Goal: Transaction & Acquisition: Purchase product/service

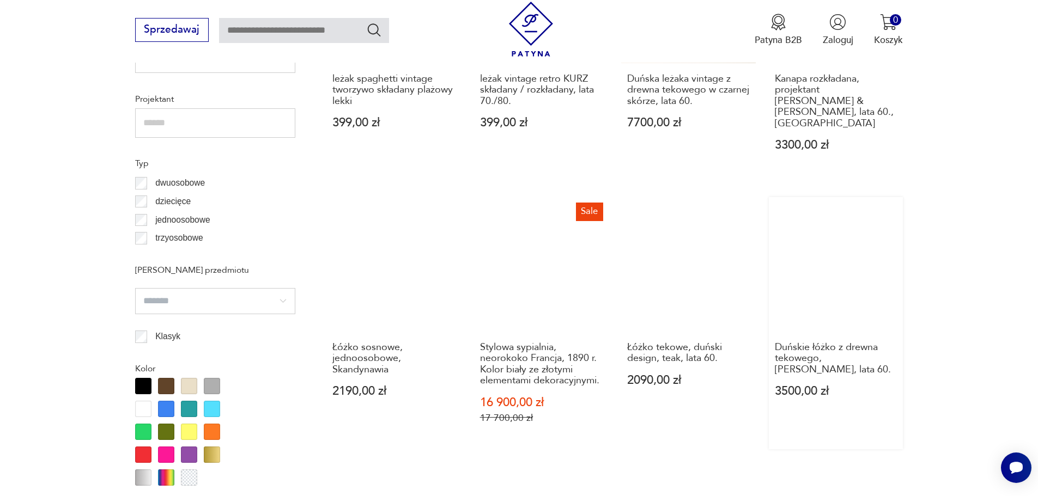
scroll to position [907, 0]
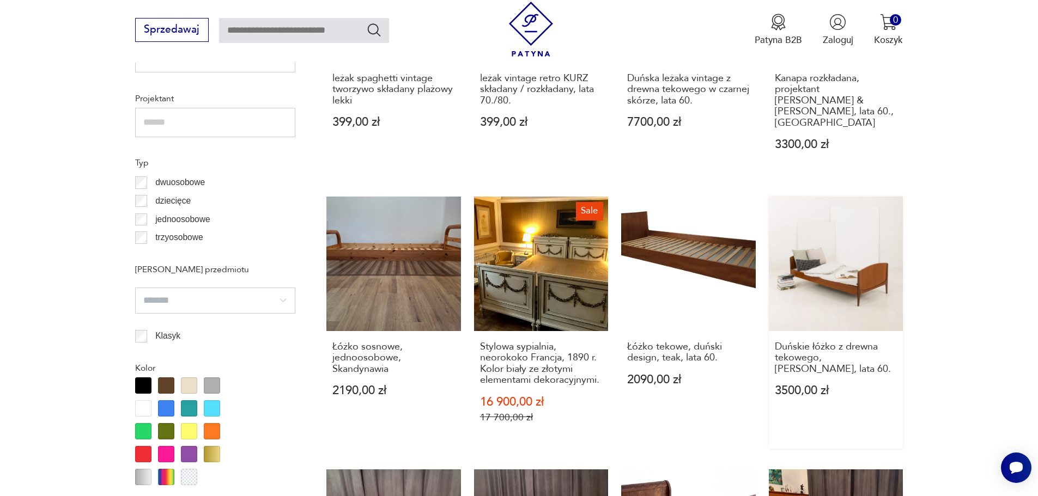
click at [873, 268] on link "Duńskie łóżko z drewna tekowego, [PERSON_NAME], lata 60. 3500,00 zł" at bounding box center [836, 323] width 135 height 252
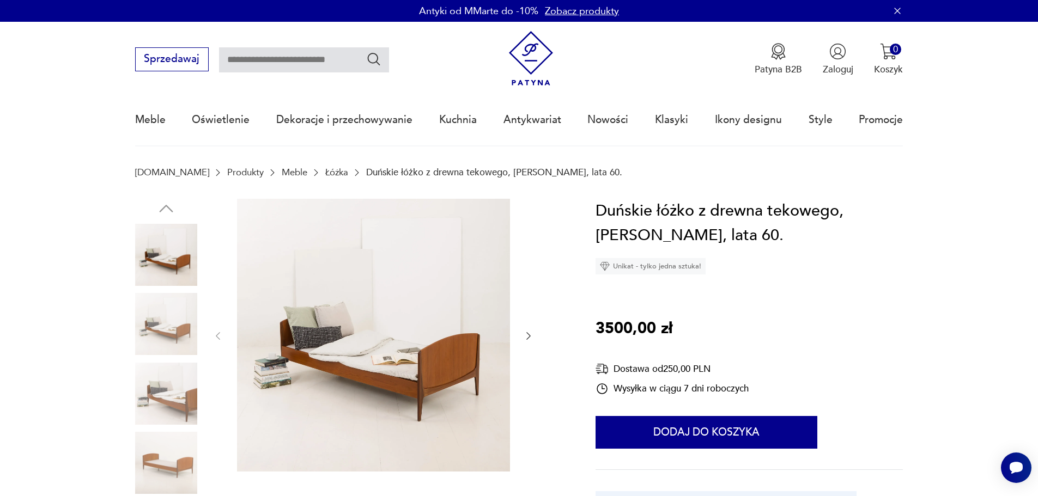
click at [150, 324] on img at bounding box center [166, 324] width 62 height 62
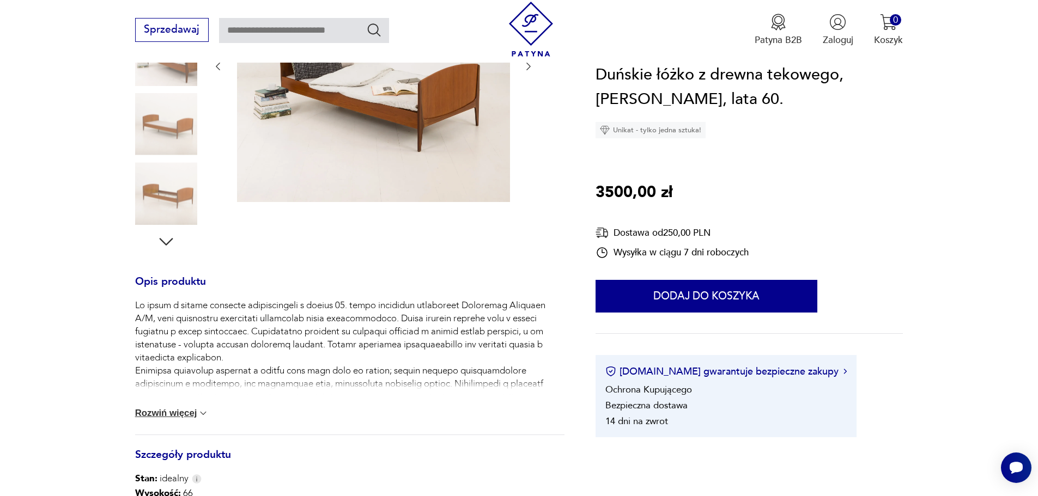
scroll to position [272, 0]
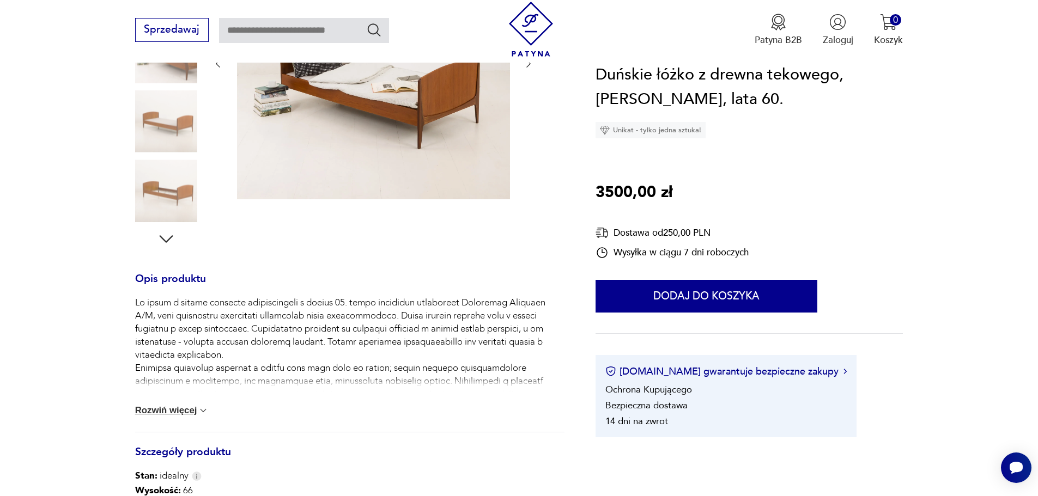
click at [203, 408] on img at bounding box center [203, 410] width 11 height 11
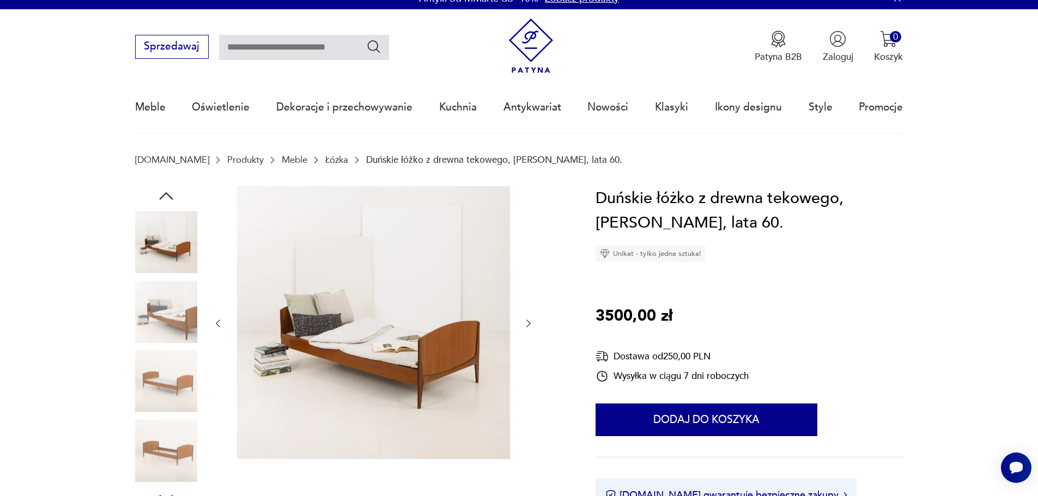
scroll to position [0, 0]
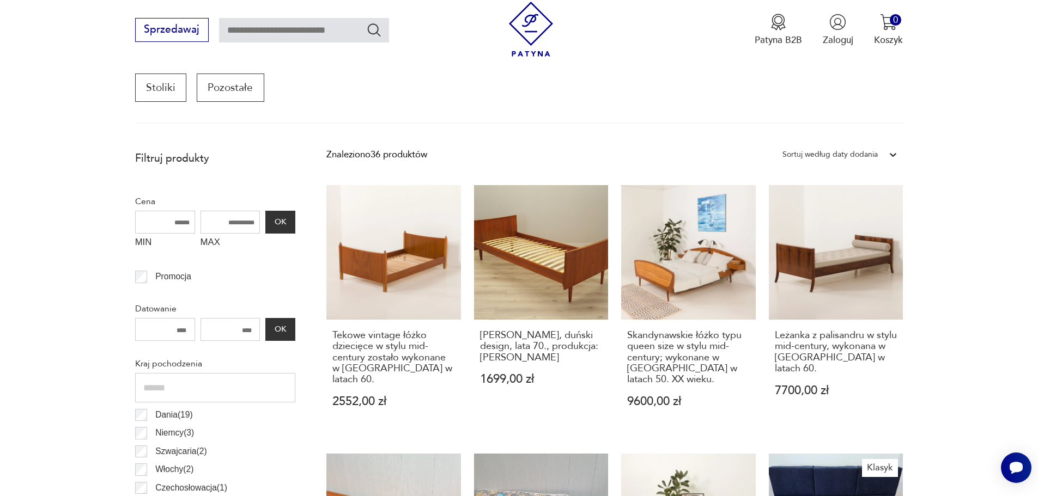
scroll to position [381, 0]
click at [842, 277] on link "Leżanka z palisandru w stylu mid-century, wykonana w Danii w latach 60. 7700,00…" at bounding box center [836, 310] width 135 height 248
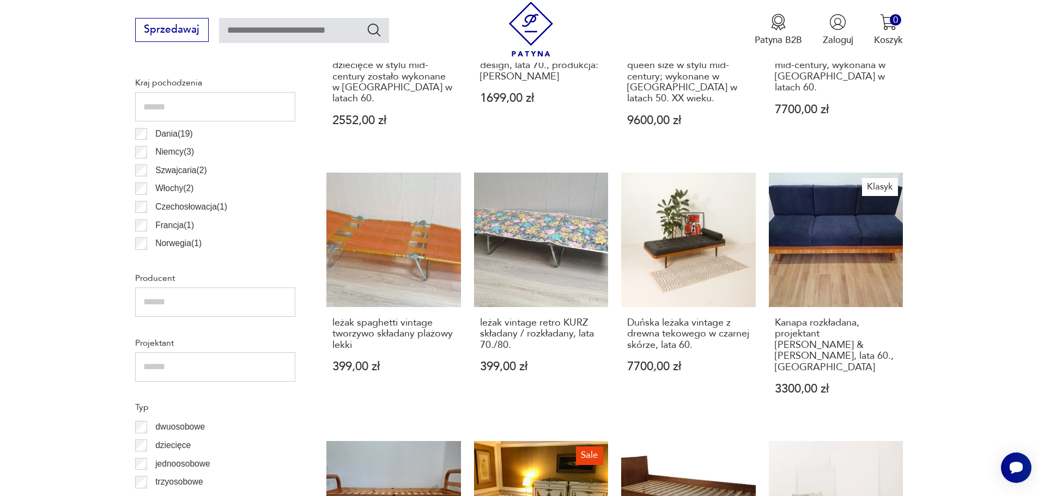
scroll to position [490, 0]
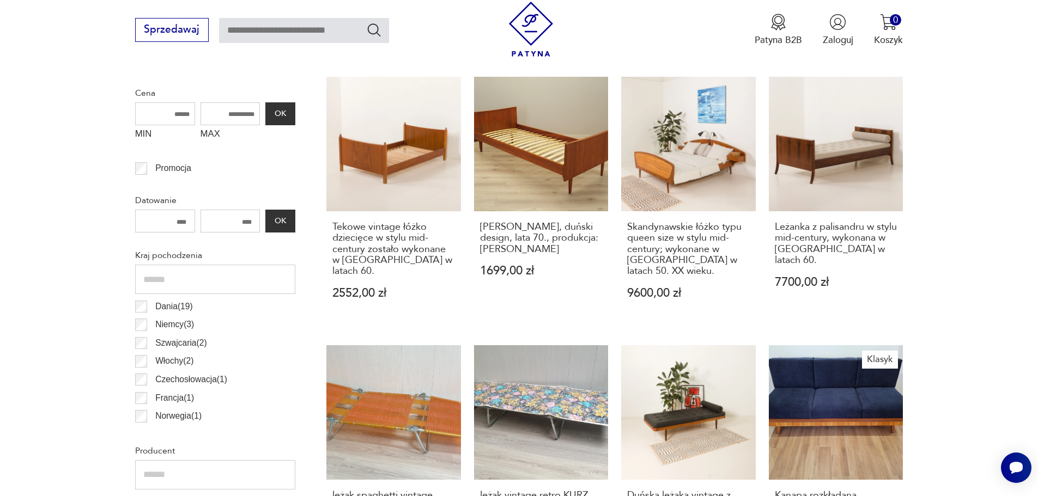
click at [514, 149] on link "[PERSON_NAME], duński design, lata 70., produkcja: [PERSON_NAME] 1699,00 zł" at bounding box center [541, 201] width 135 height 248
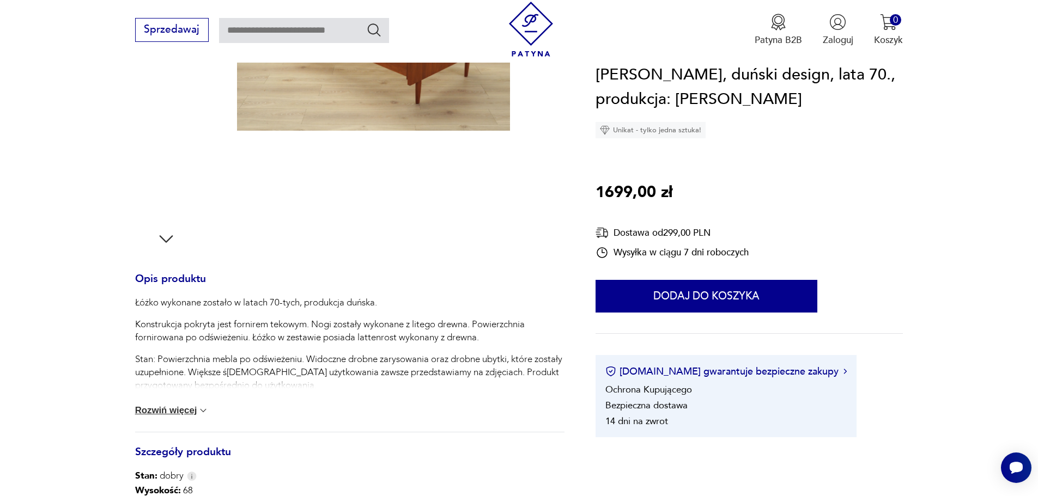
scroll to position [327, 0]
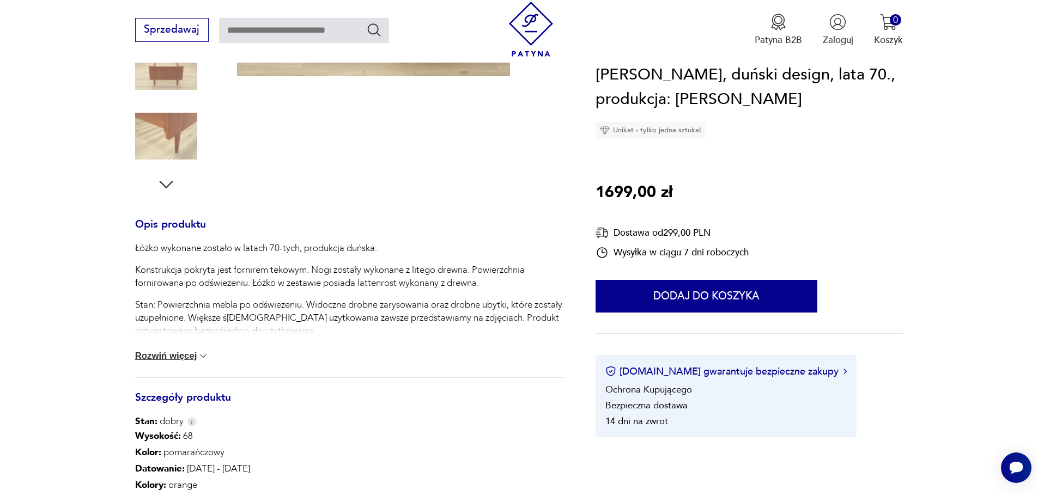
click at [192, 357] on button "Rozwiń więcej" at bounding box center [172, 356] width 74 height 11
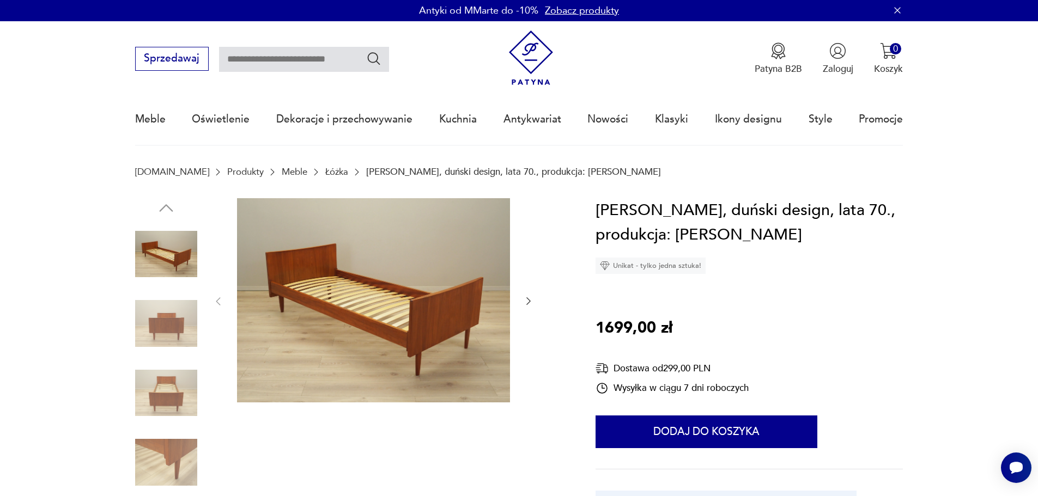
scroll to position [0, 0]
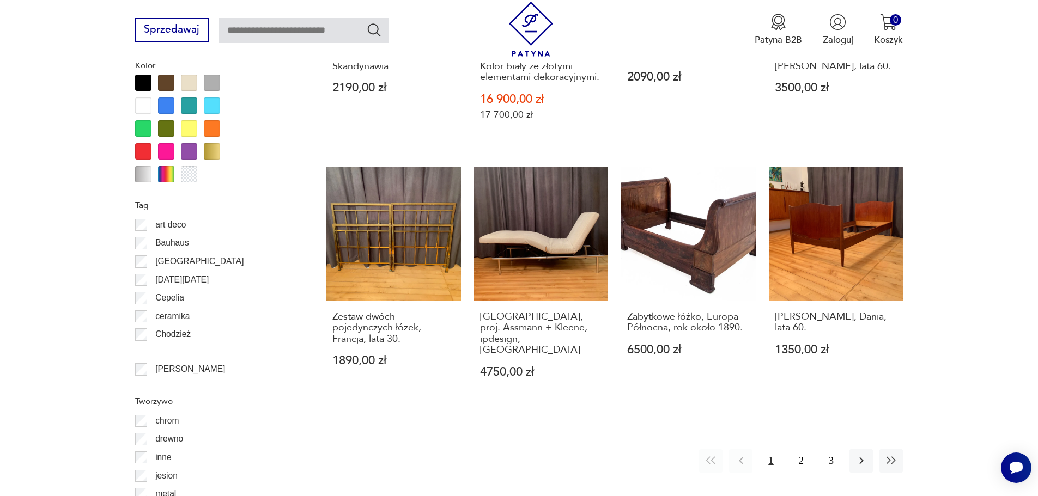
scroll to position [1198, 0]
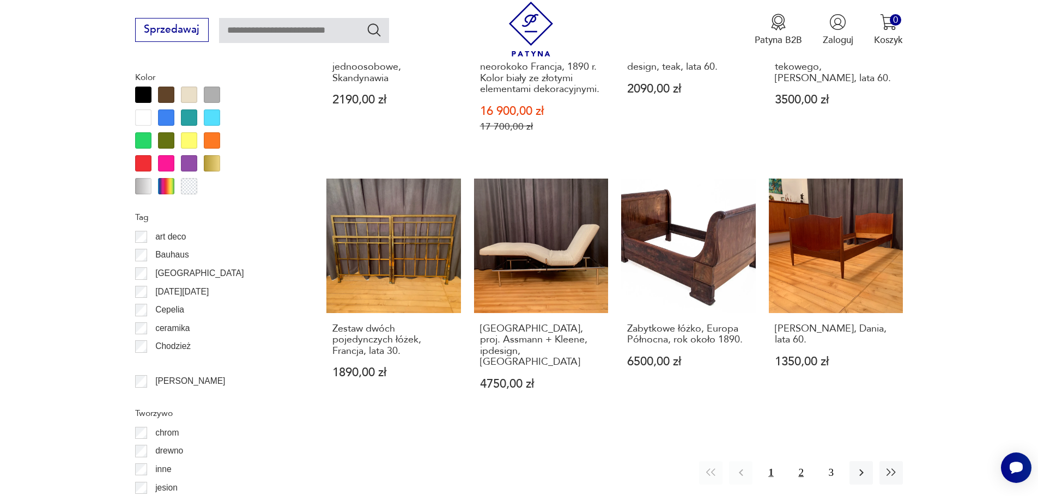
click at [801, 462] on button "2" at bounding box center [801, 473] width 23 height 23
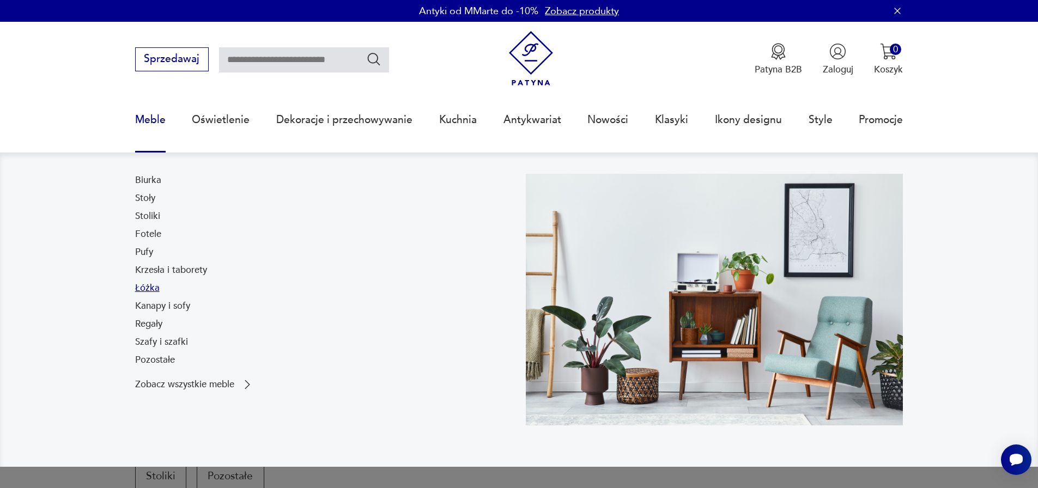
click at [152, 284] on link "Łóżka" at bounding box center [147, 288] width 25 height 13
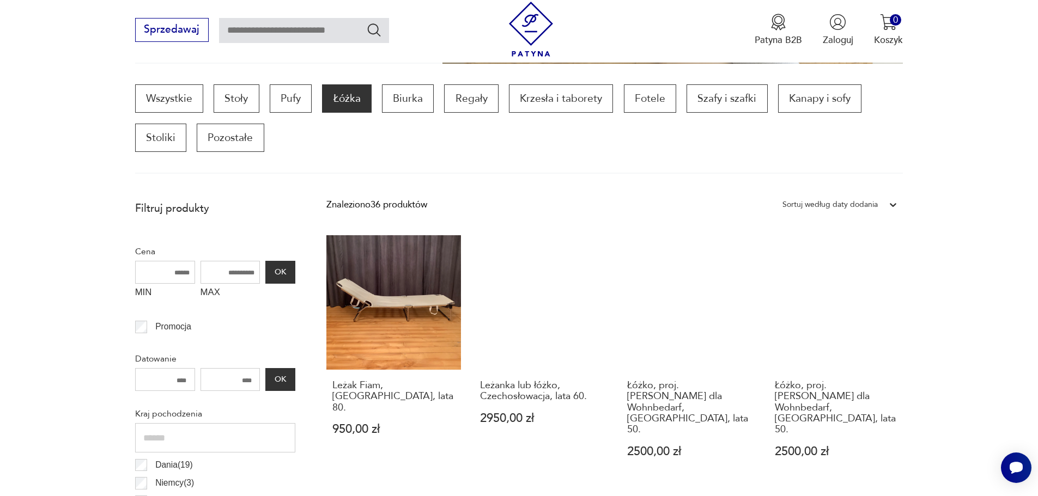
scroll to position [363, 0]
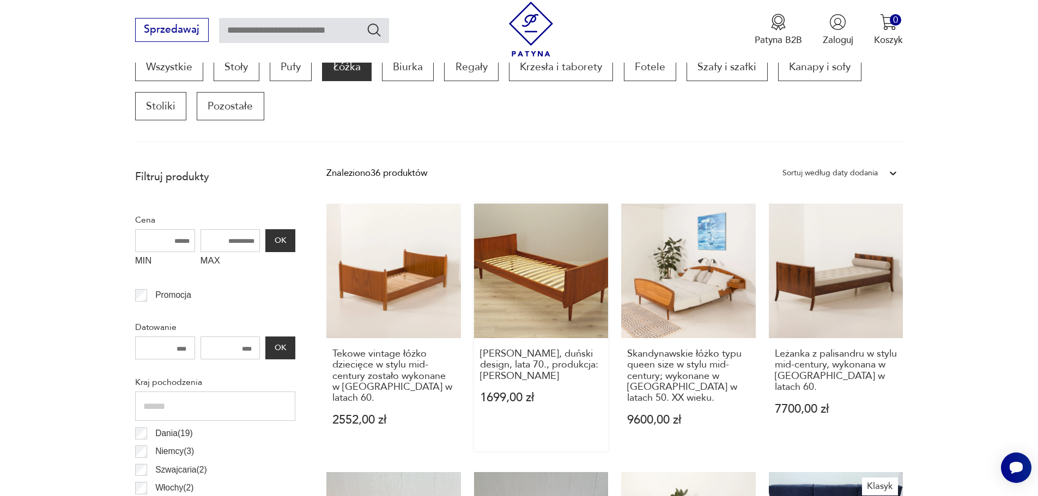
click at [564, 308] on link "[PERSON_NAME], duński design, lata 70., produkcja: [PERSON_NAME] 1699,00 zł" at bounding box center [541, 328] width 135 height 248
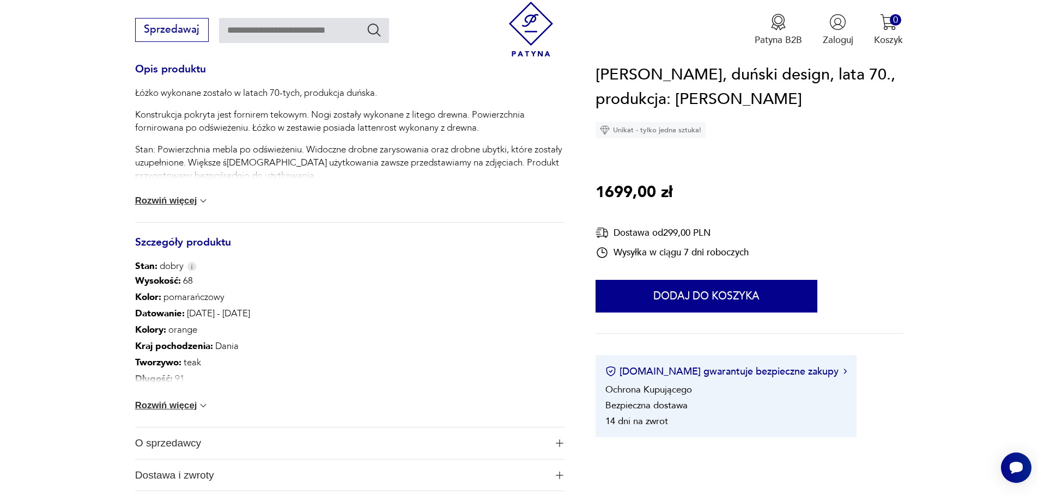
scroll to position [490, 0]
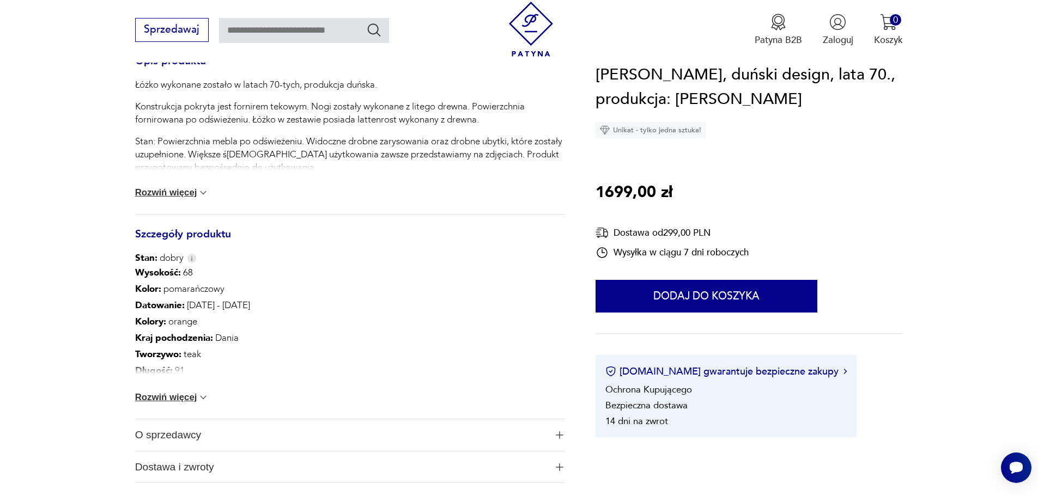
click at [202, 398] on img at bounding box center [203, 397] width 11 height 11
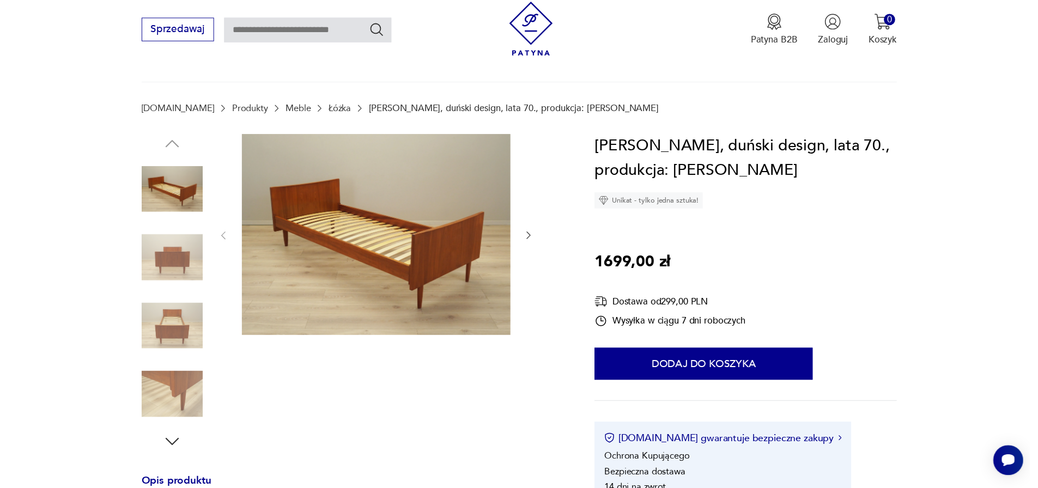
scroll to position [54, 0]
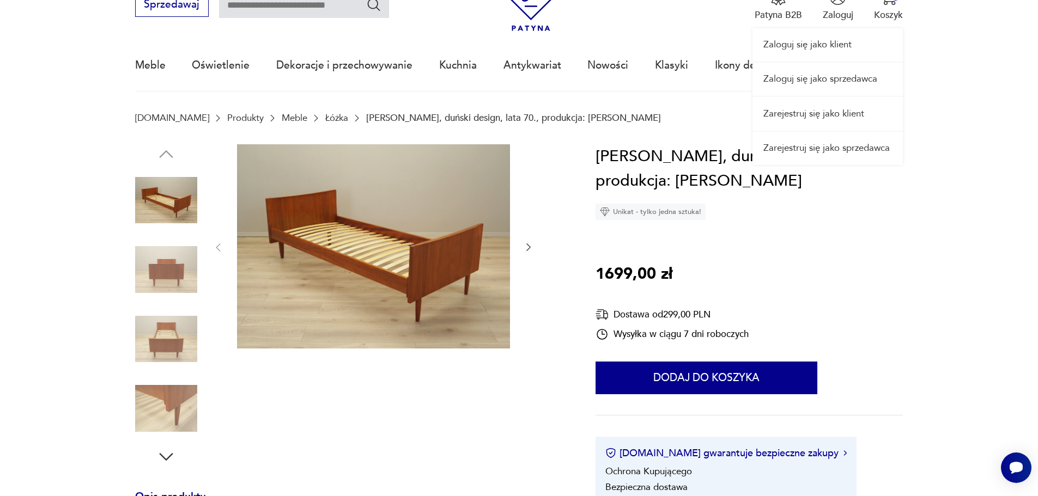
click at [804, 114] on link "Zarejestruj się jako klient" at bounding box center [828, 113] width 150 height 33
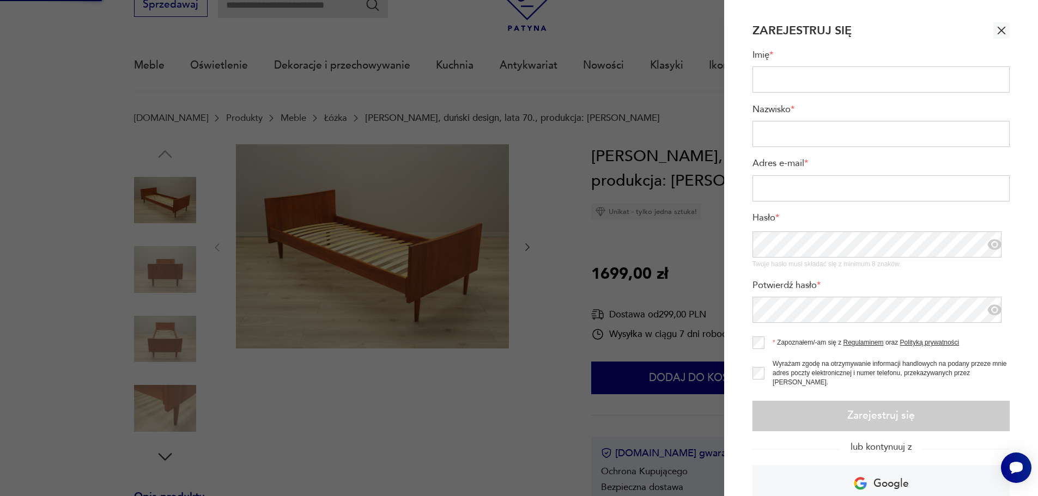
click at [792, 75] on input "Imię *" at bounding box center [882, 79] width 258 height 26
type input "**********"
click at [781, 135] on input "Nazwisko *" at bounding box center [882, 134] width 258 height 26
type input "*********"
click at [765, 196] on input "Adres e-mail *" at bounding box center [882, 188] width 258 height 26
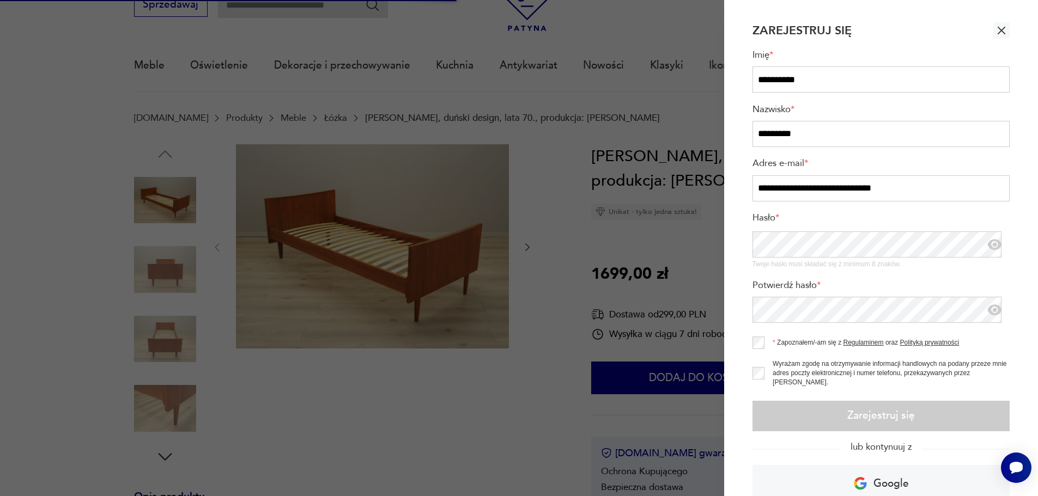
type input "**********"
click at [763, 344] on div "Zapoznałem/-am się z Regulaminem oraz Polityką prywatności Wyrażam zgodę na otr…" at bounding box center [882, 361] width 258 height 71
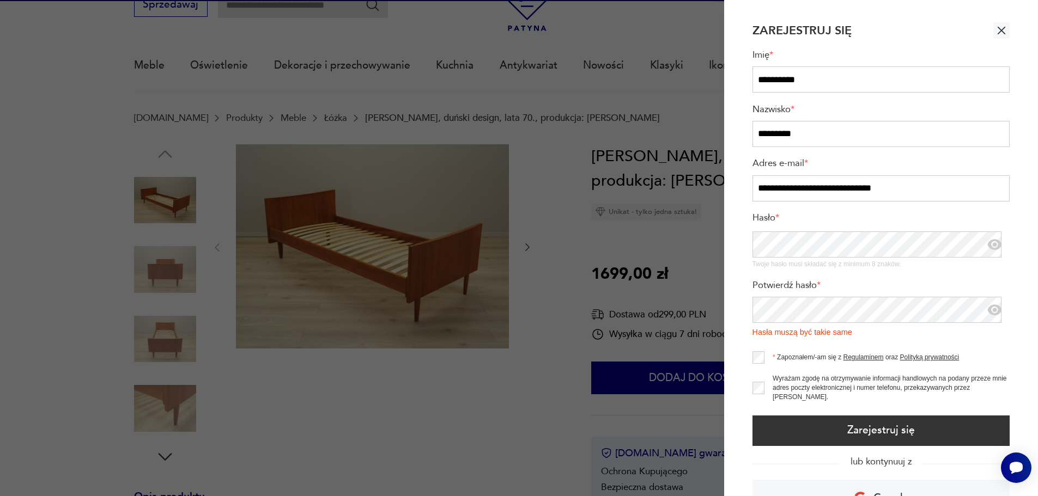
click at [989, 312] on icon "button" at bounding box center [995, 310] width 16 height 16
click at [992, 246] on icon "button" at bounding box center [995, 244] width 14 height 11
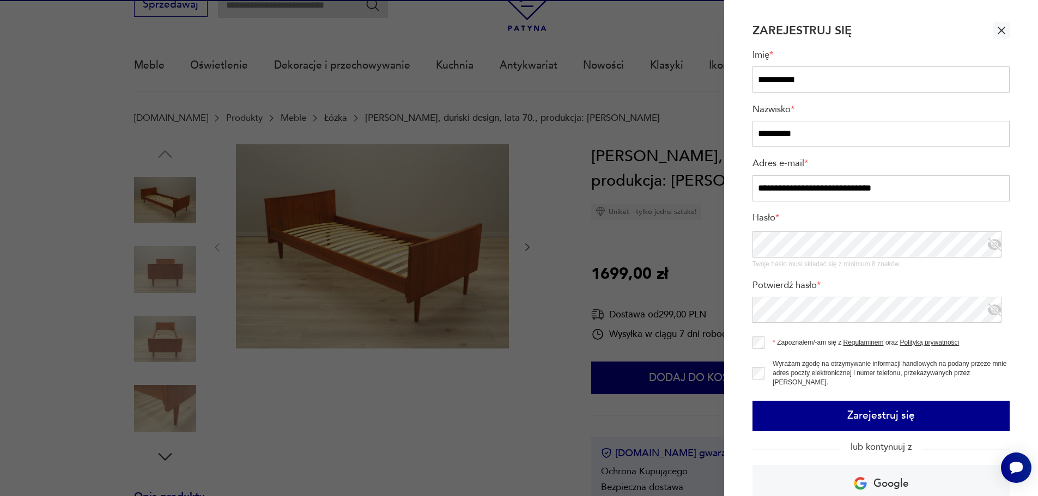
click at [884, 418] on button "Zarejestruj się" at bounding box center [882, 416] width 258 height 31
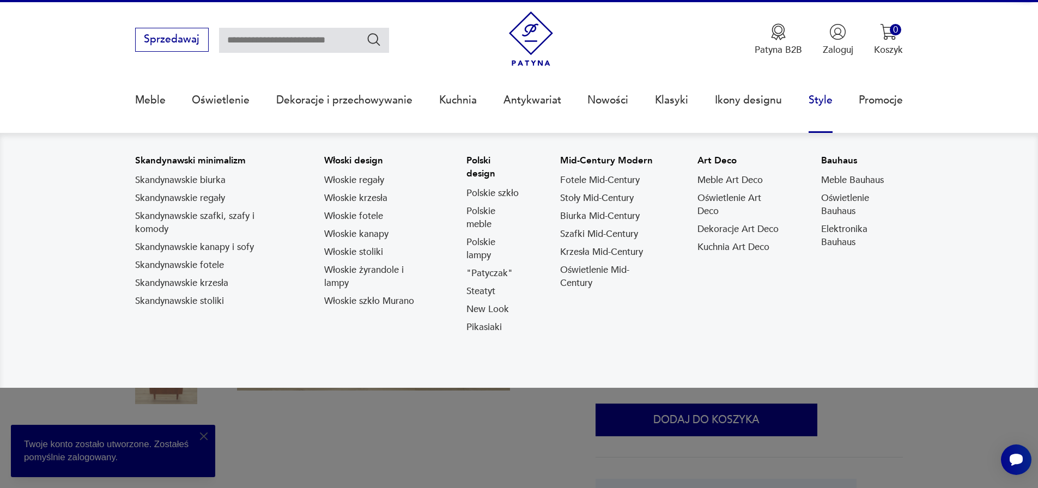
scroll to position [0, 0]
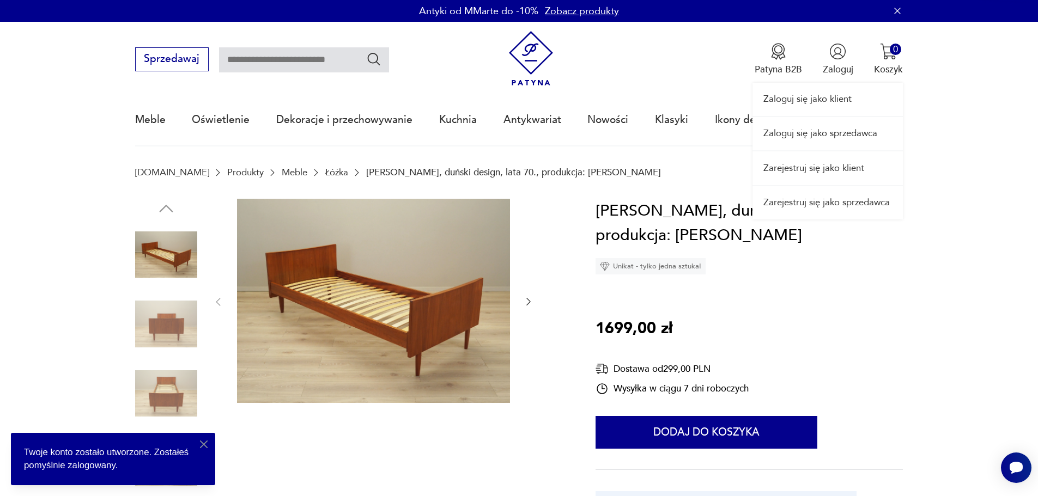
click at [817, 102] on link "Zaloguj się jako klient" at bounding box center [828, 99] width 150 height 33
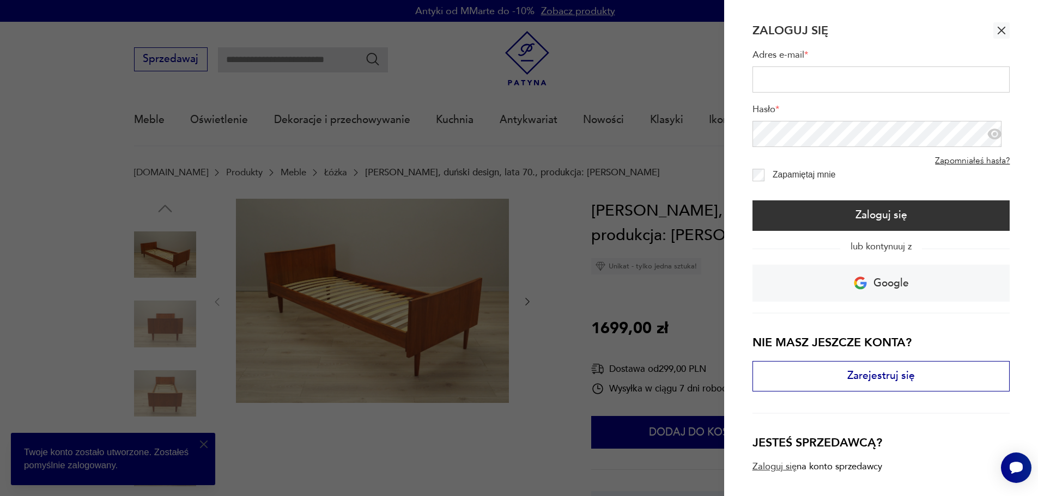
type input "**********"
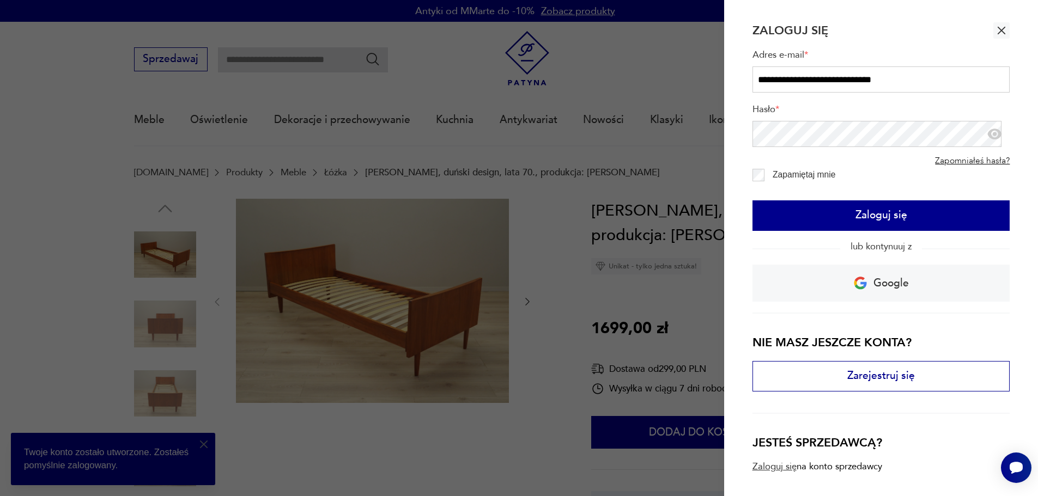
click at [865, 215] on button "Zaloguj się" at bounding box center [882, 216] width 258 height 31
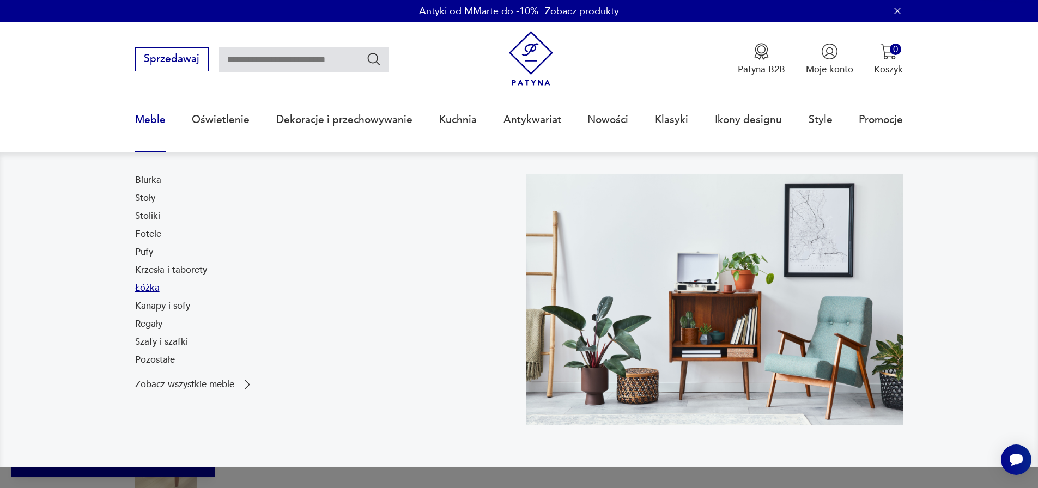
click at [146, 289] on link "Łóżka" at bounding box center [147, 288] width 25 height 13
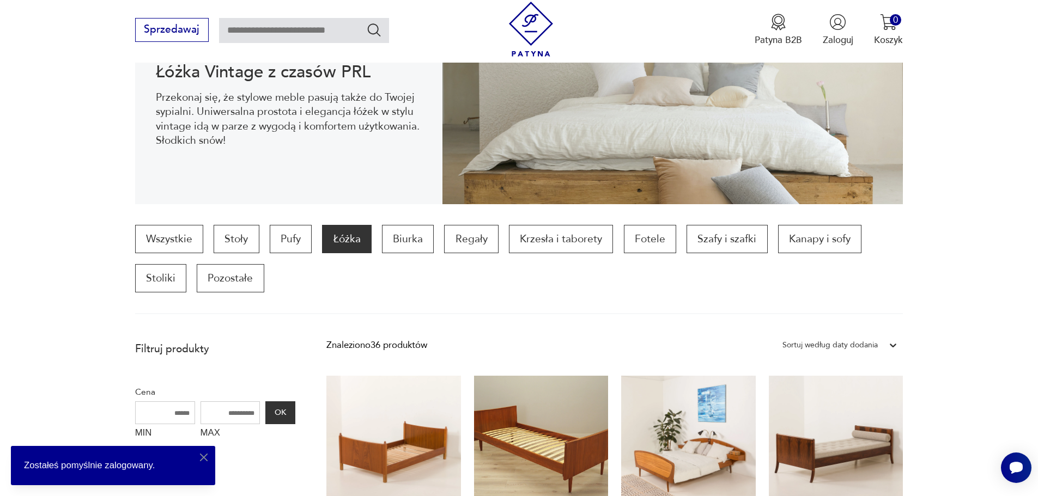
scroll to position [309, 0]
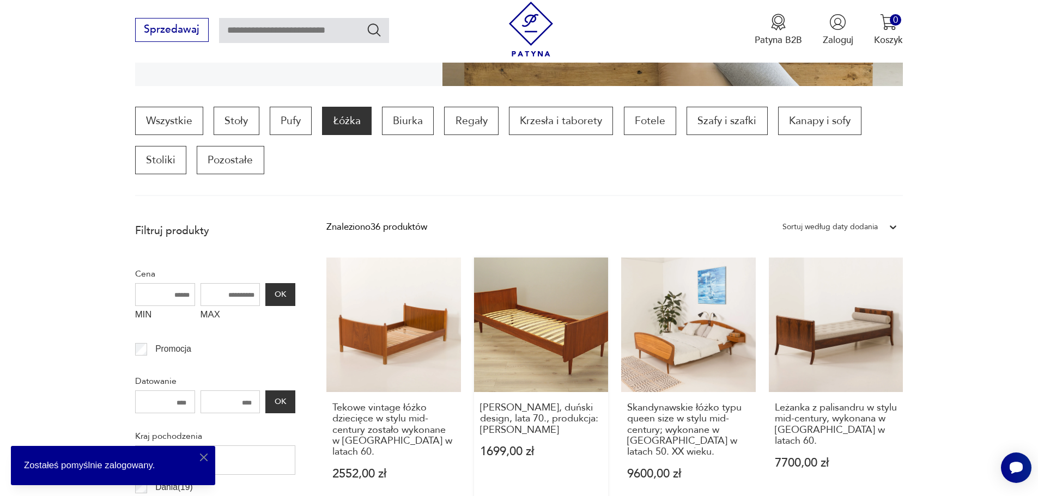
click at [539, 336] on link "[PERSON_NAME], duński design, lata 70., produkcja: [PERSON_NAME] 1699,00 zł" at bounding box center [541, 382] width 135 height 248
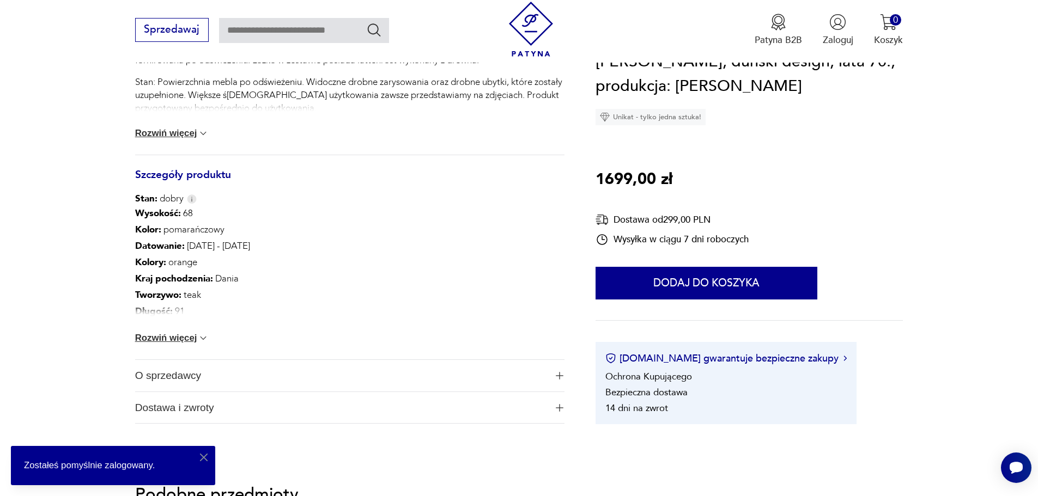
scroll to position [599, 0]
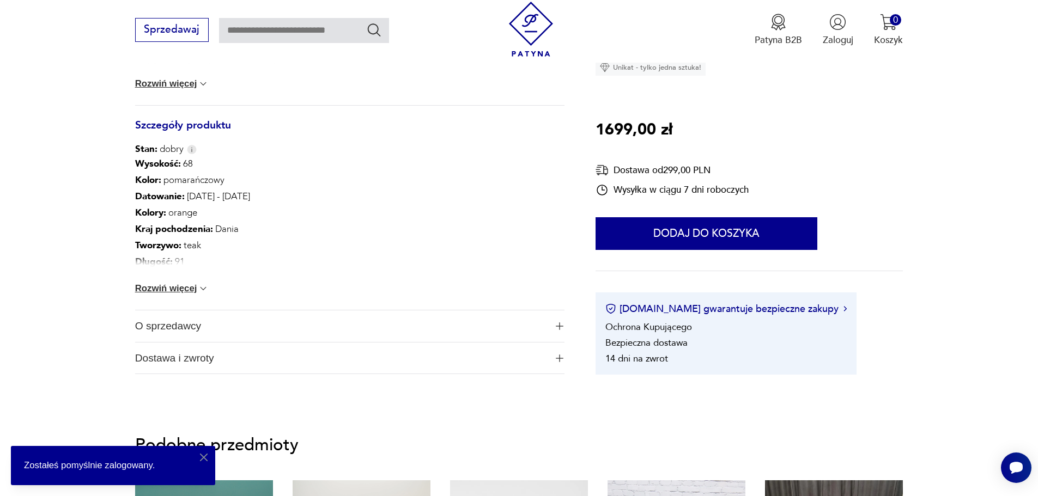
click at [174, 263] on p "Długość : 91" at bounding box center [192, 262] width 115 height 16
click at [199, 287] on img at bounding box center [203, 288] width 11 height 11
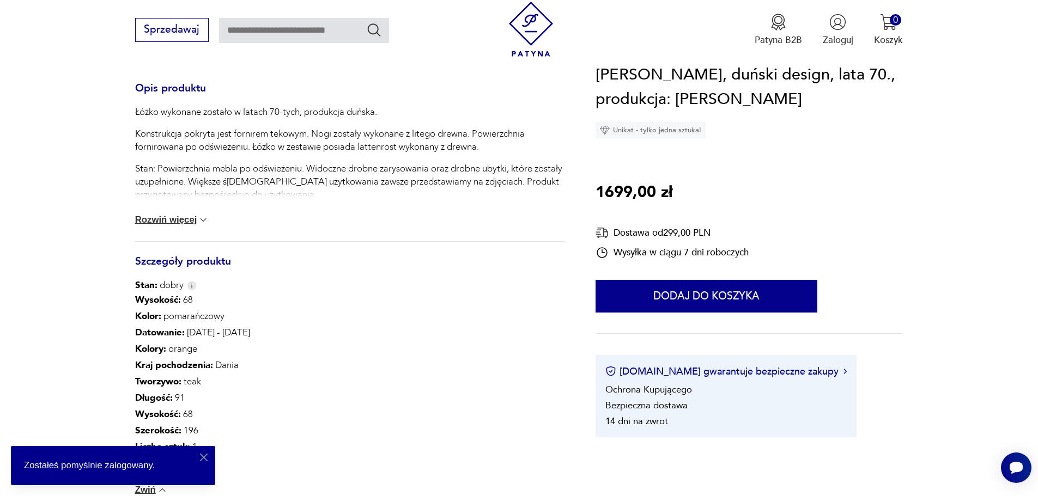
scroll to position [163, 0]
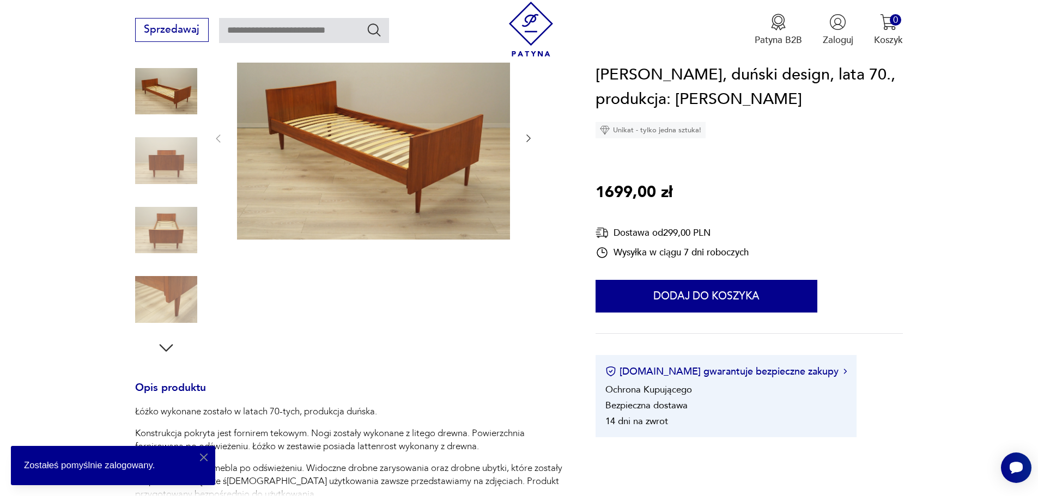
click at [528, 136] on icon "button" at bounding box center [528, 139] width 4 height 8
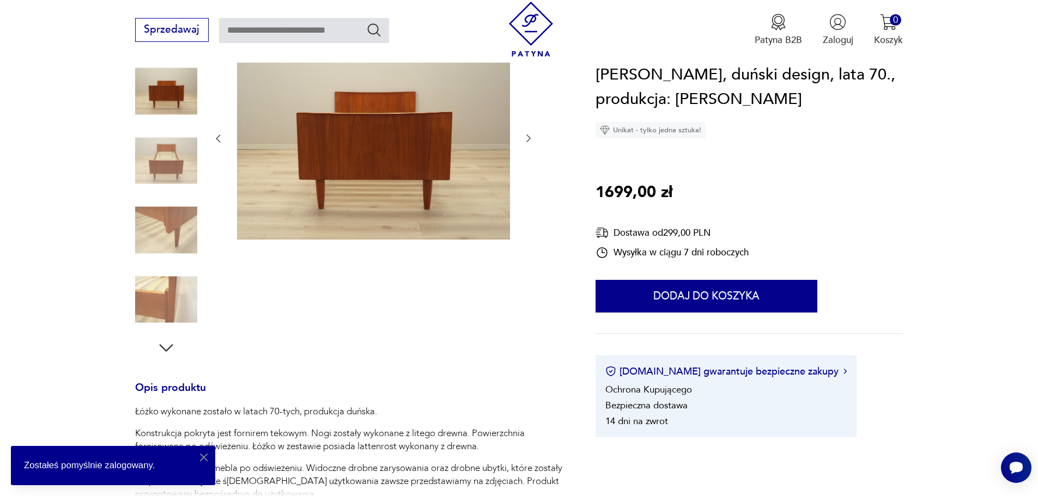
click at [528, 136] on icon "button" at bounding box center [528, 139] width 4 height 8
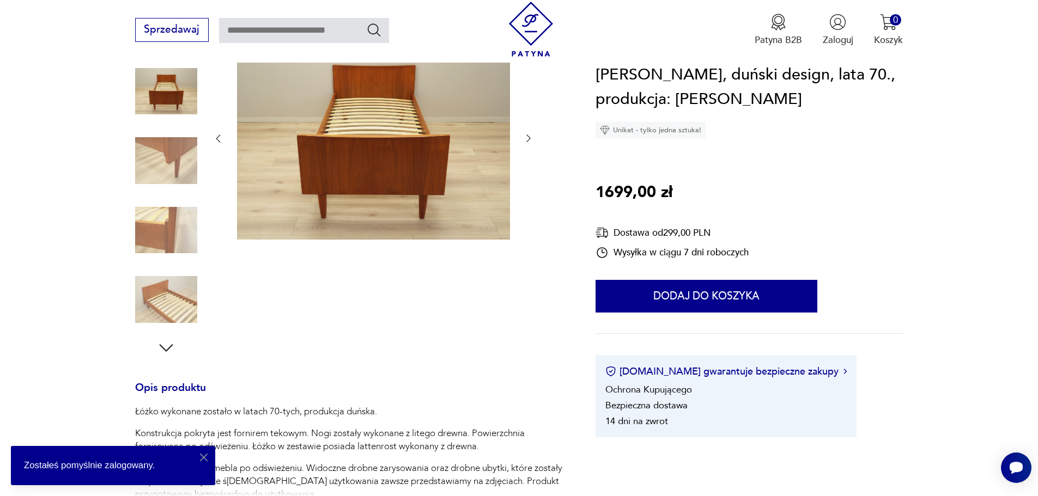
click at [528, 136] on icon "button" at bounding box center [528, 139] width 4 height 8
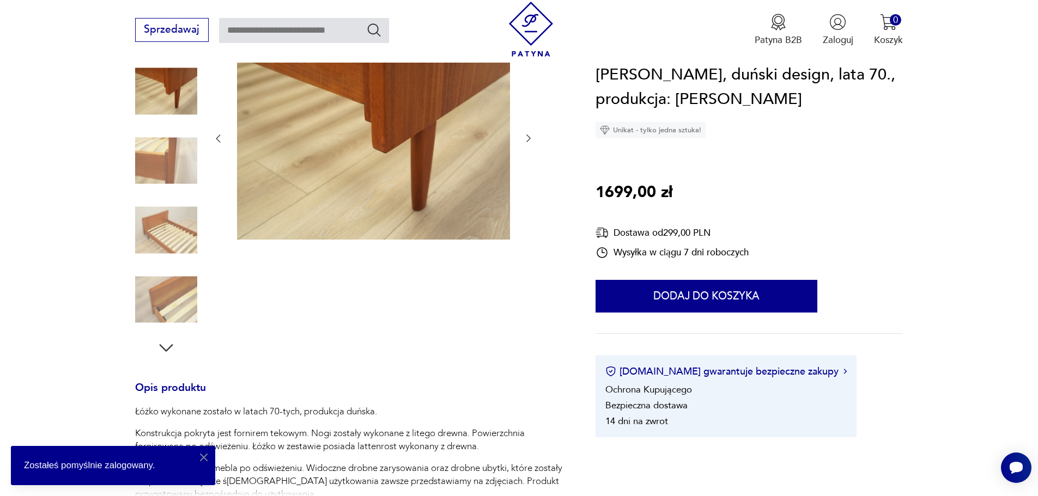
click at [528, 136] on icon "button" at bounding box center [528, 139] width 4 height 8
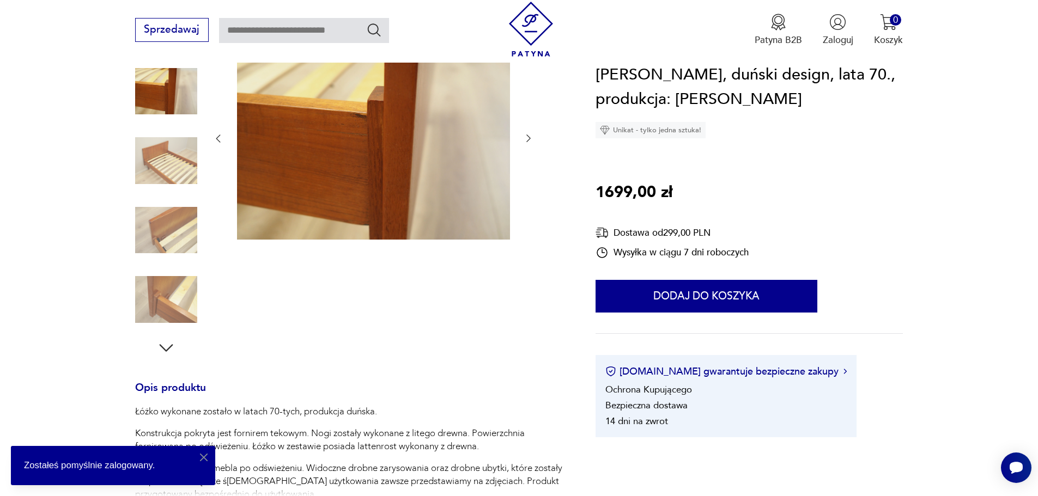
click at [528, 136] on icon "button" at bounding box center [528, 139] width 4 height 8
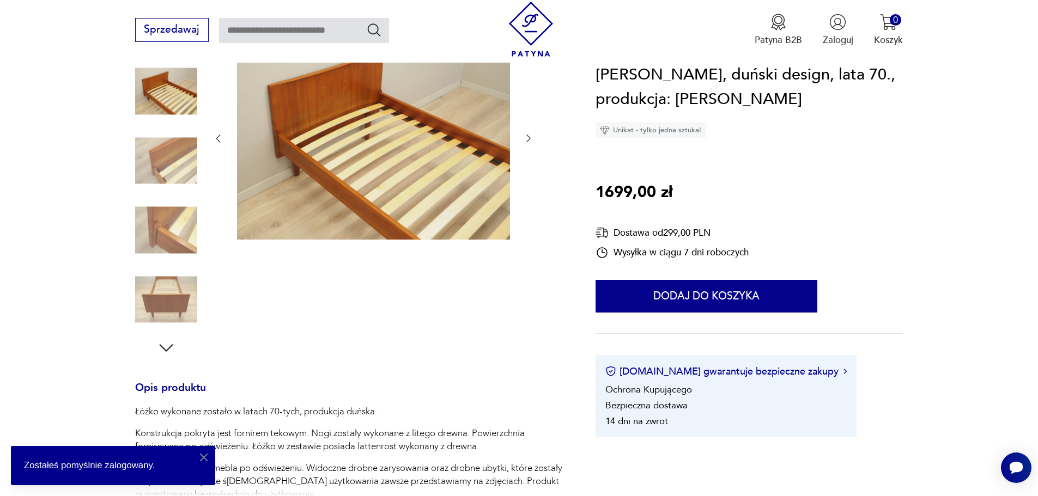
click at [528, 136] on icon "button" at bounding box center [528, 139] width 4 height 8
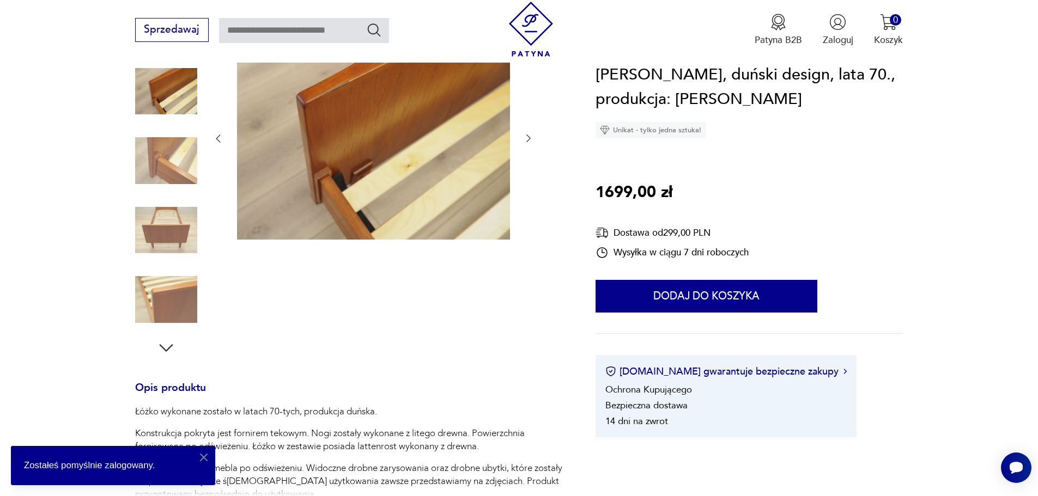
click at [528, 136] on icon "button" at bounding box center [528, 139] width 4 height 8
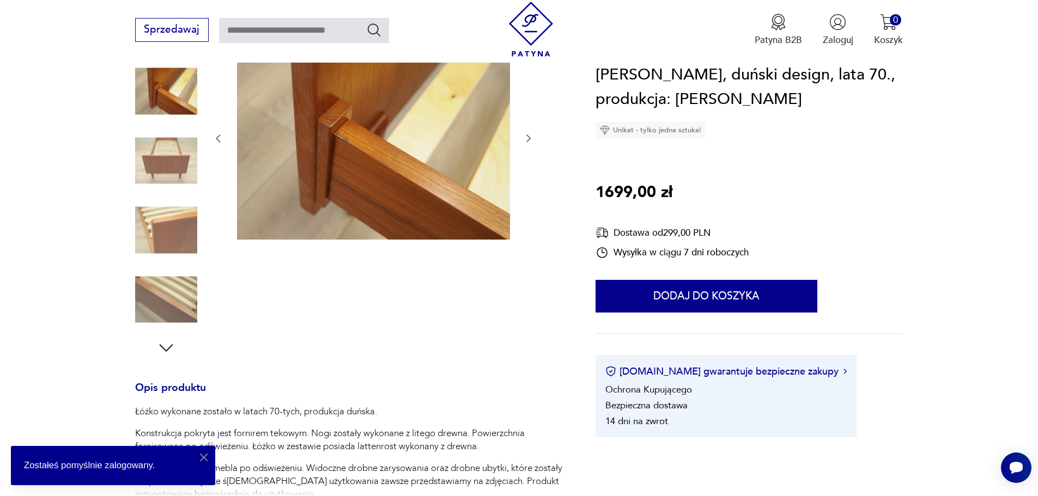
click at [528, 136] on icon "button" at bounding box center [528, 139] width 4 height 8
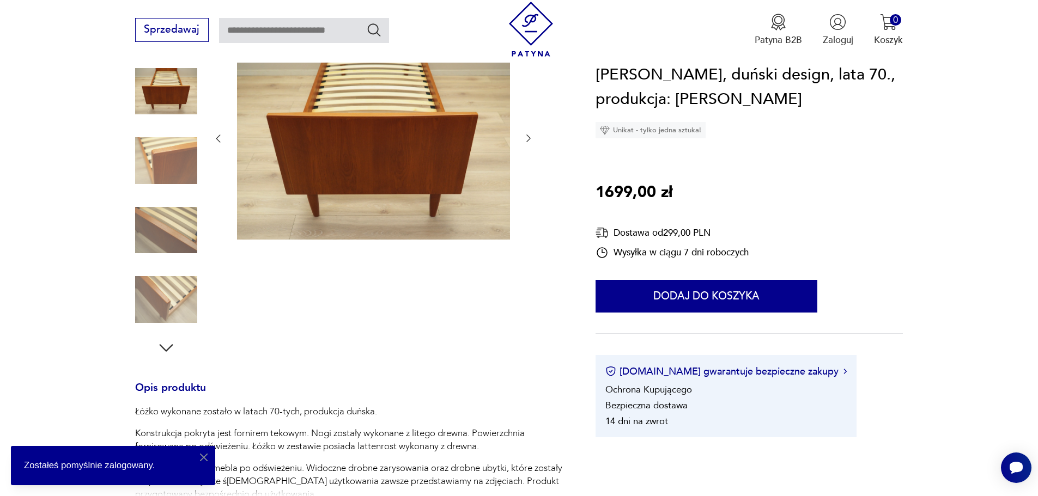
click at [528, 136] on icon "button" at bounding box center [528, 139] width 4 height 8
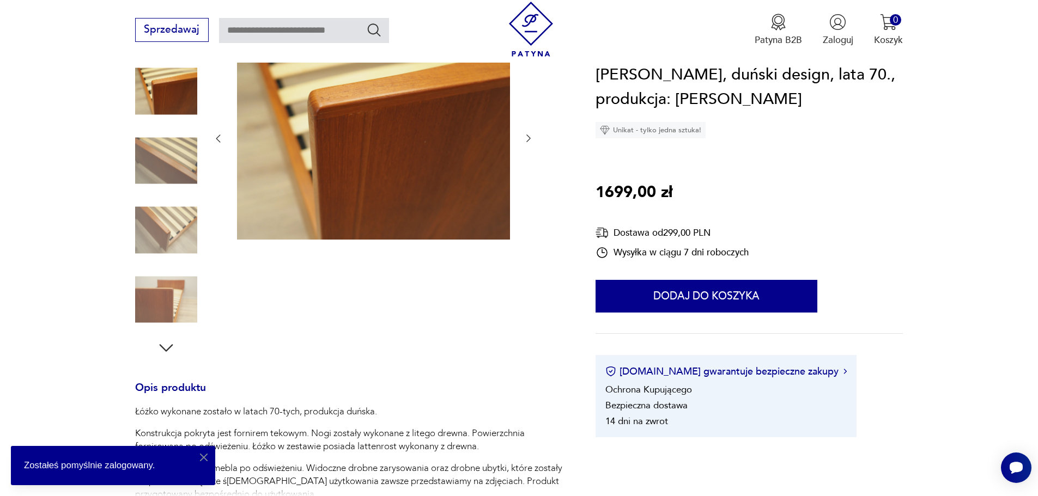
click at [528, 136] on icon "button" at bounding box center [528, 139] width 4 height 8
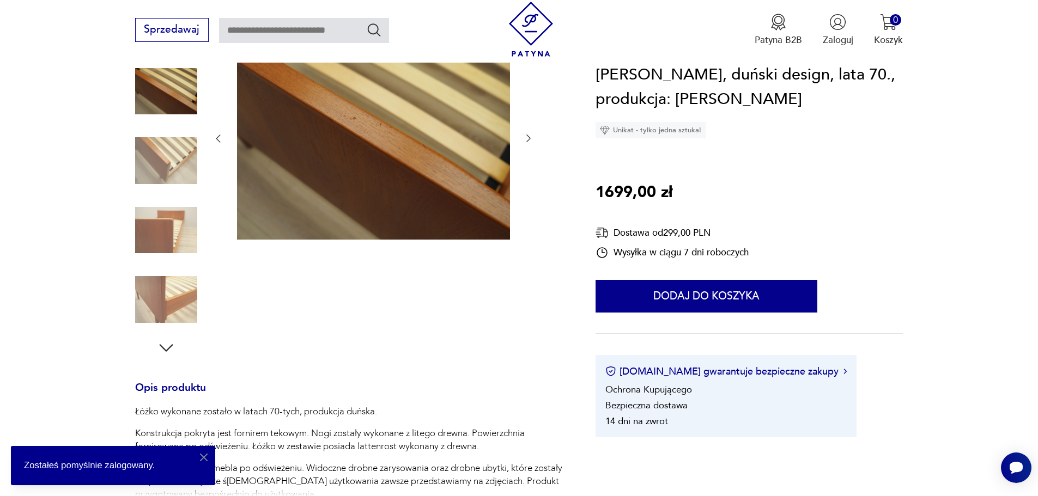
click at [528, 136] on icon "button" at bounding box center [528, 139] width 4 height 8
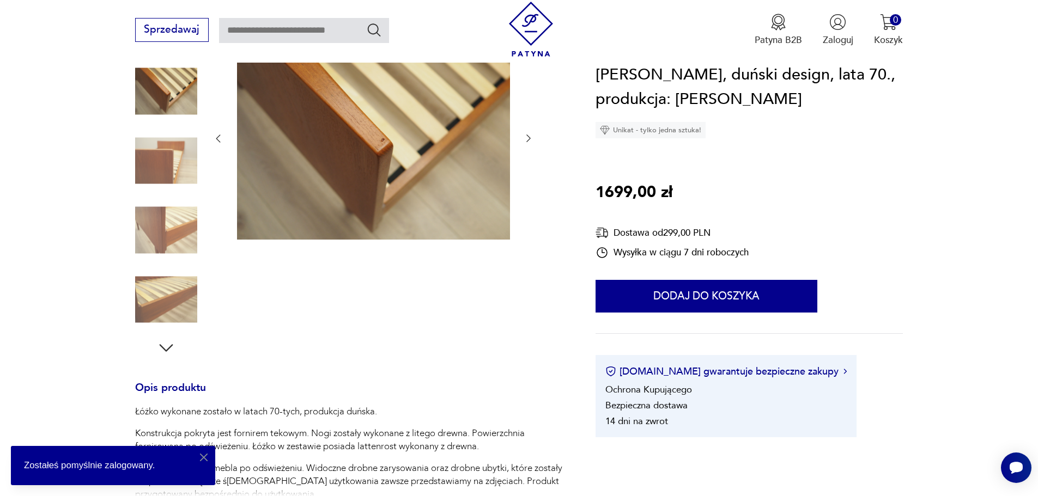
click at [528, 136] on icon "button" at bounding box center [528, 139] width 4 height 8
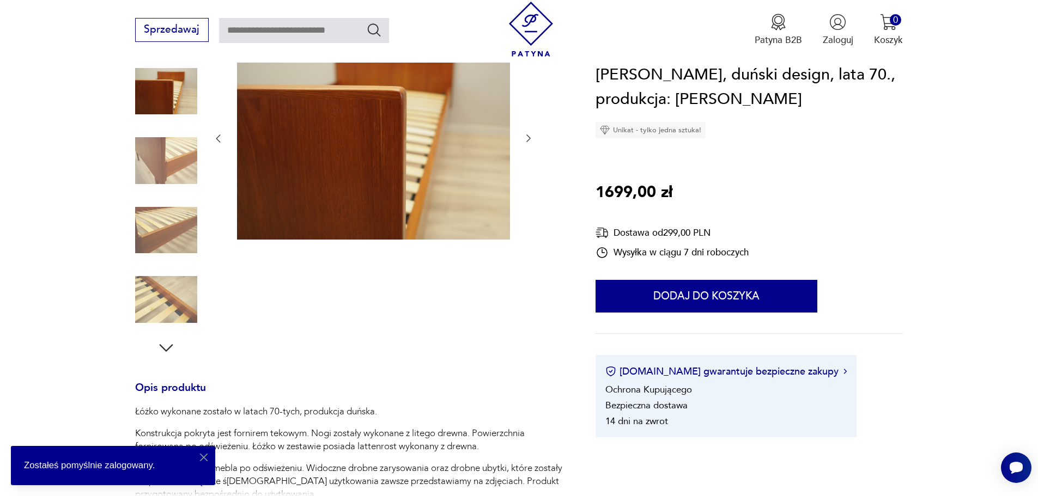
click at [528, 136] on icon "button" at bounding box center [528, 139] width 4 height 8
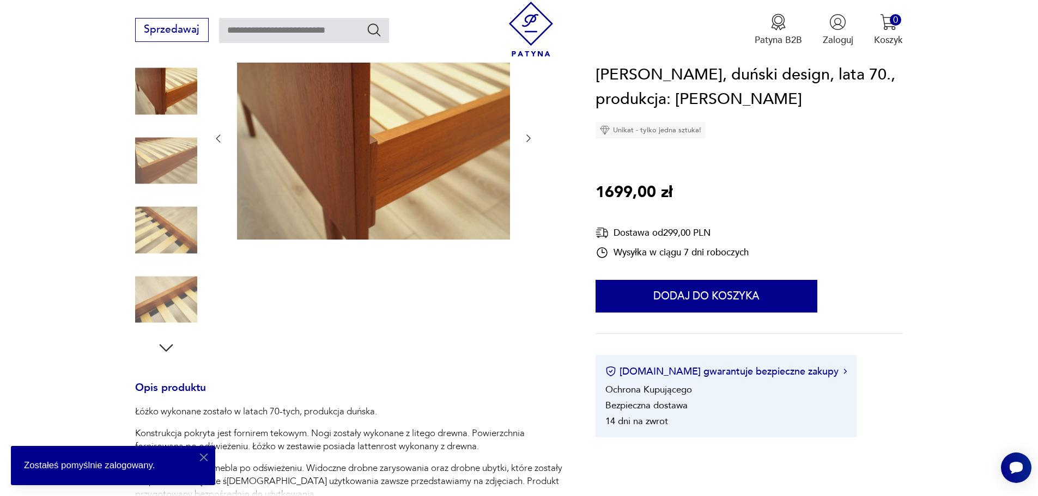
click at [528, 136] on icon "button" at bounding box center [528, 139] width 4 height 8
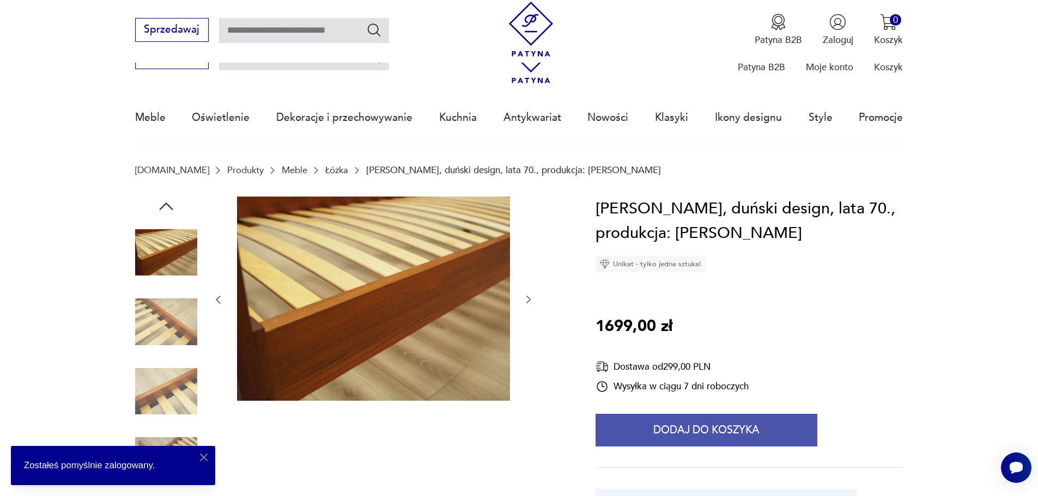
scroll to position [0, 0]
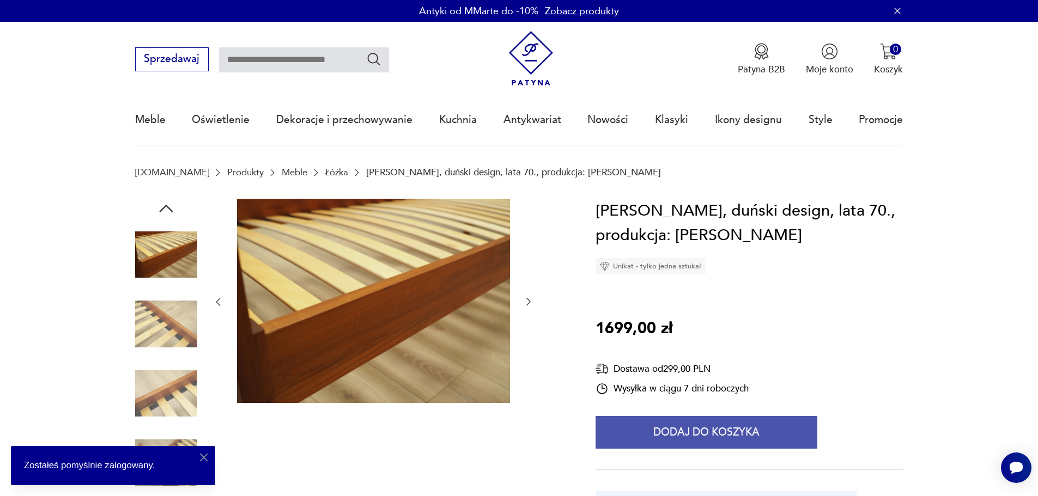
click at [659, 429] on button "Dodaj do koszyka" at bounding box center [707, 432] width 222 height 33
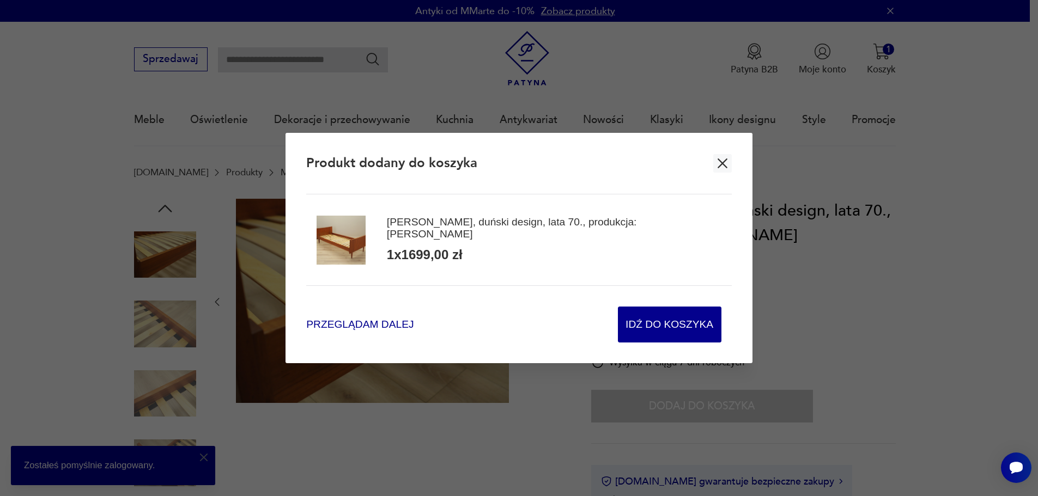
click at [375, 329] on span "Przeglądam dalej" at bounding box center [359, 325] width 107 height 15
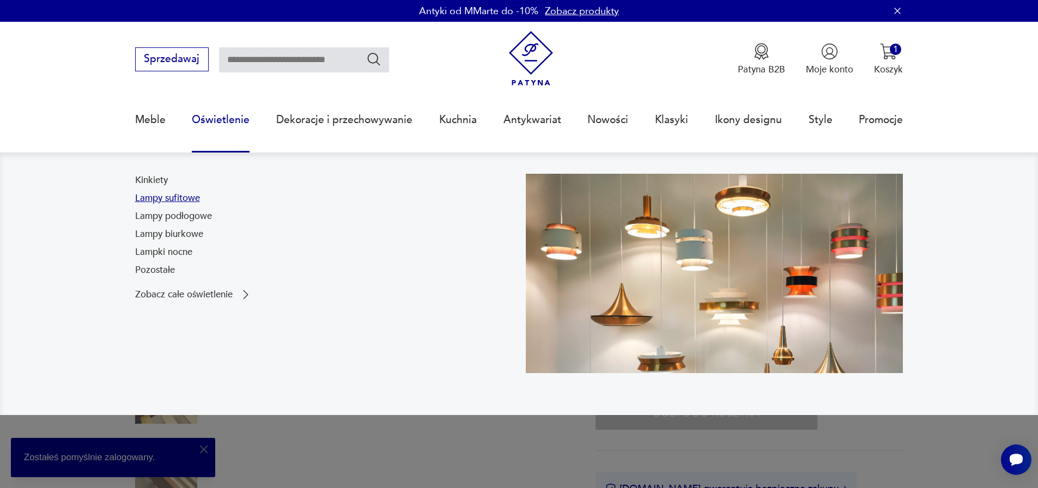
click at [173, 202] on link "Lampy sufitowe" at bounding box center [167, 198] width 65 height 13
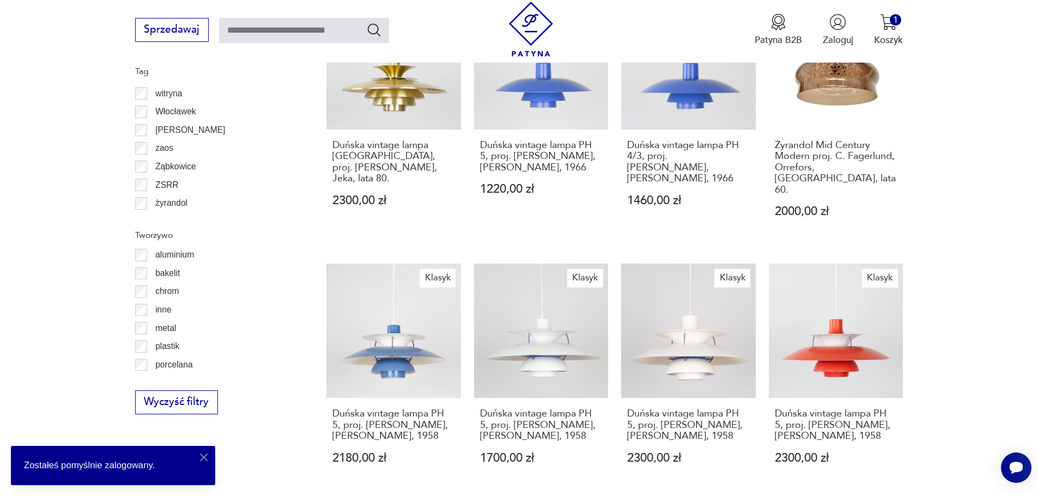
scroll to position [1072, 0]
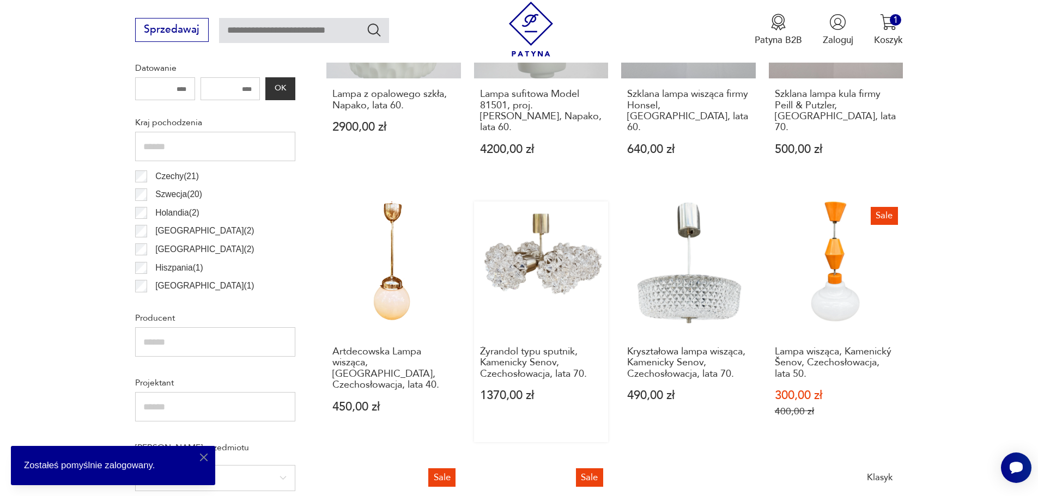
scroll to position [705, 0]
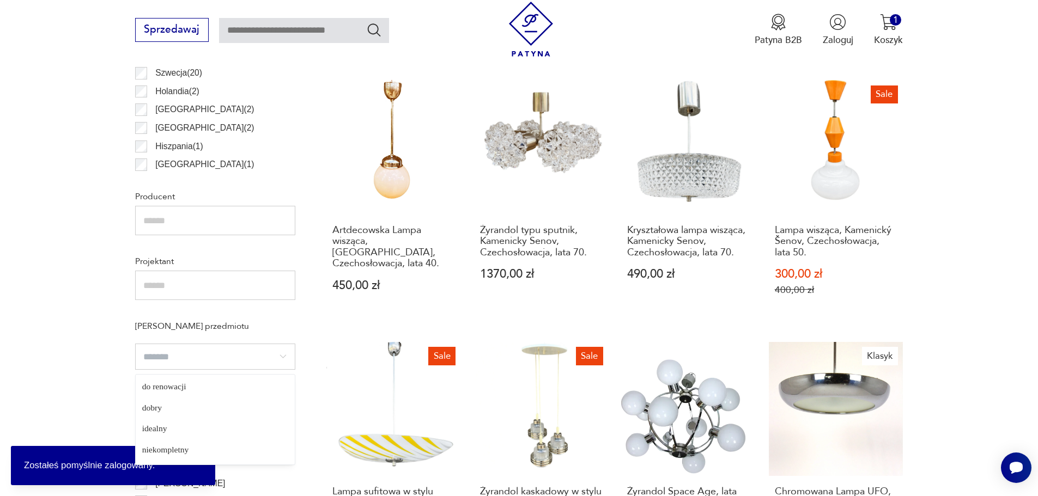
click at [172, 360] on input "search" at bounding box center [215, 357] width 160 height 26
type input "*****"
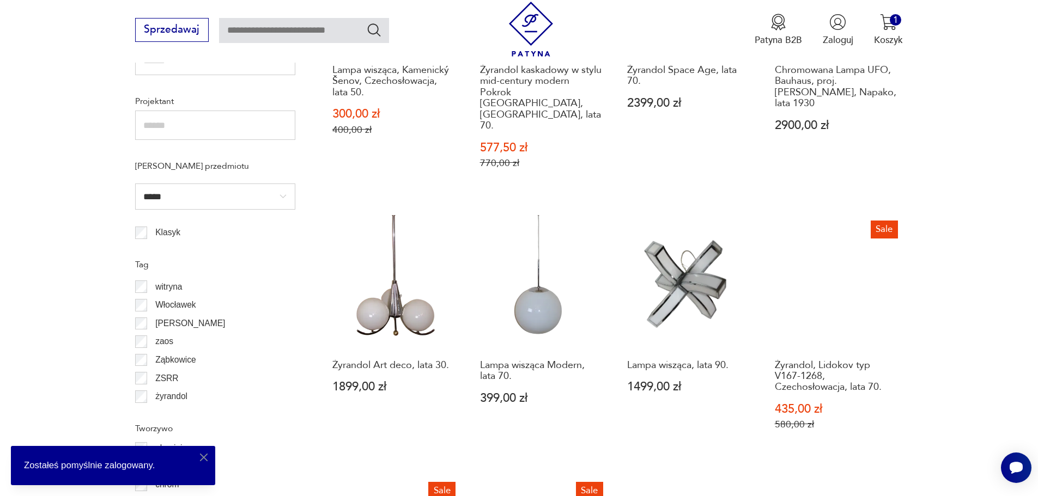
scroll to position [869, 0]
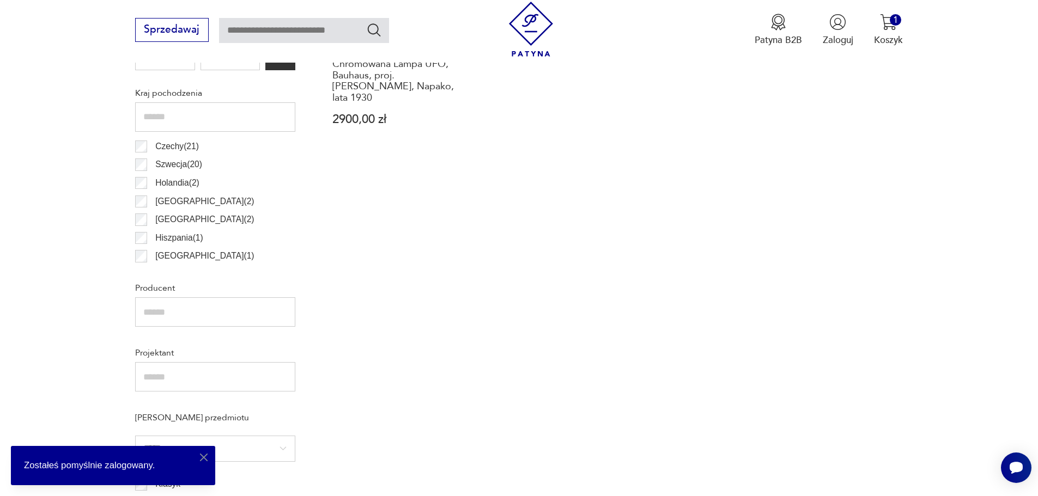
scroll to position [501, 0]
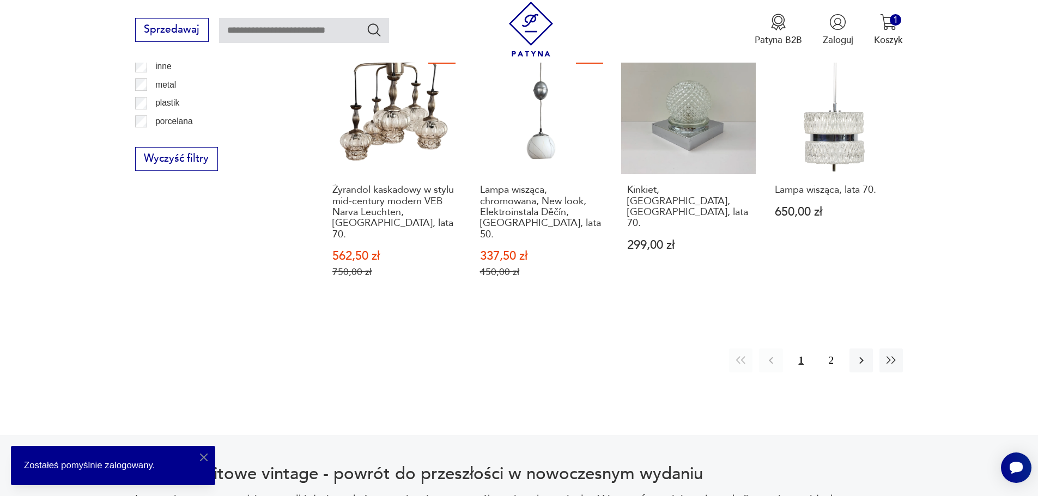
scroll to position [1305, 0]
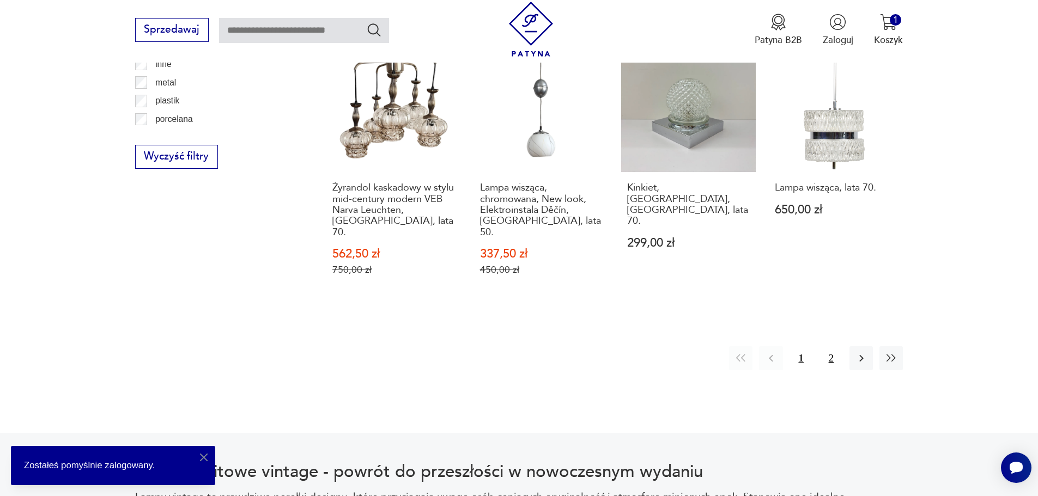
click at [832, 347] on button "2" at bounding box center [831, 358] width 23 height 23
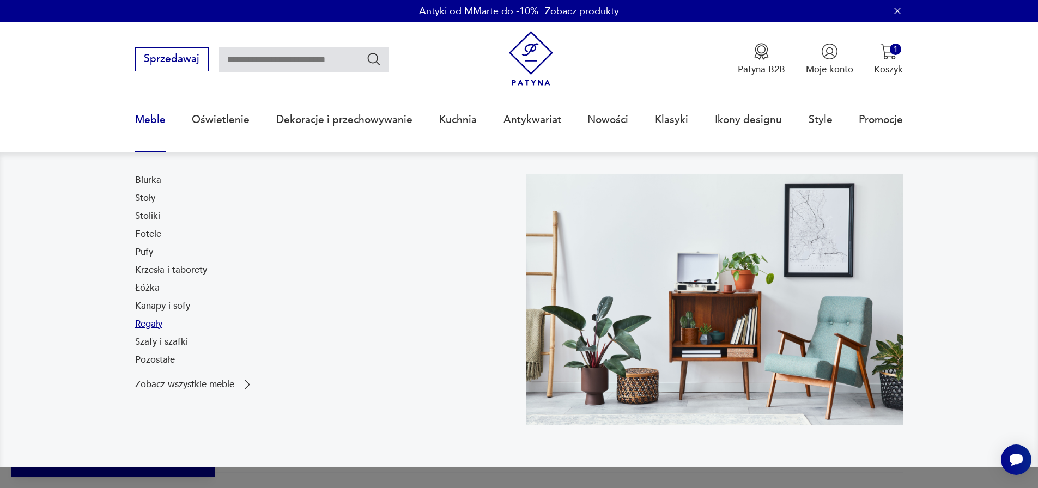
click at [157, 323] on link "Regały" at bounding box center [148, 324] width 27 height 13
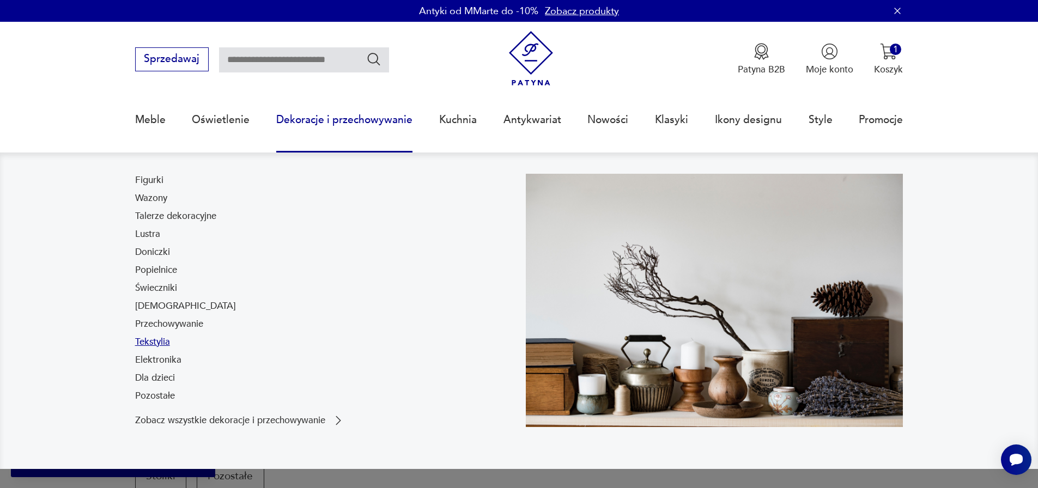
click at [161, 343] on link "Tekstylia" at bounding box center [152, 342] width 35 height 13
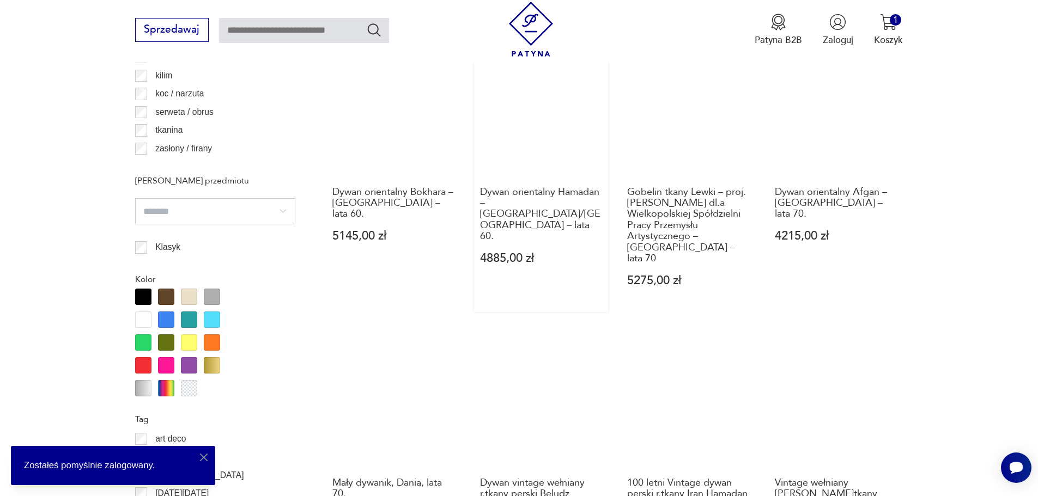
scroll to position [1053, 0]
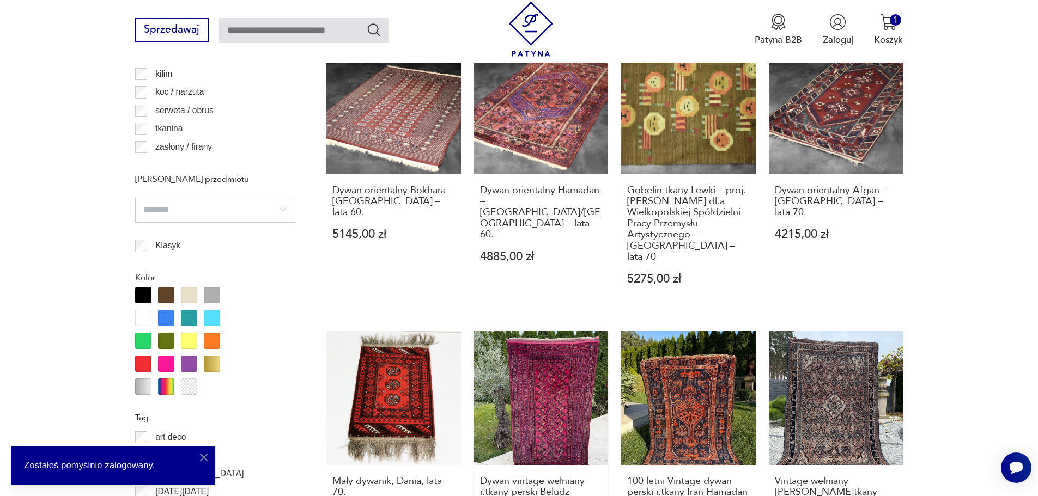
click at [560, 381] on link "Dywan vintage wełniany r.tkany perski Beludz 200x114 1750,00 zł" at bounding box center [541, 449] width 135 height 237
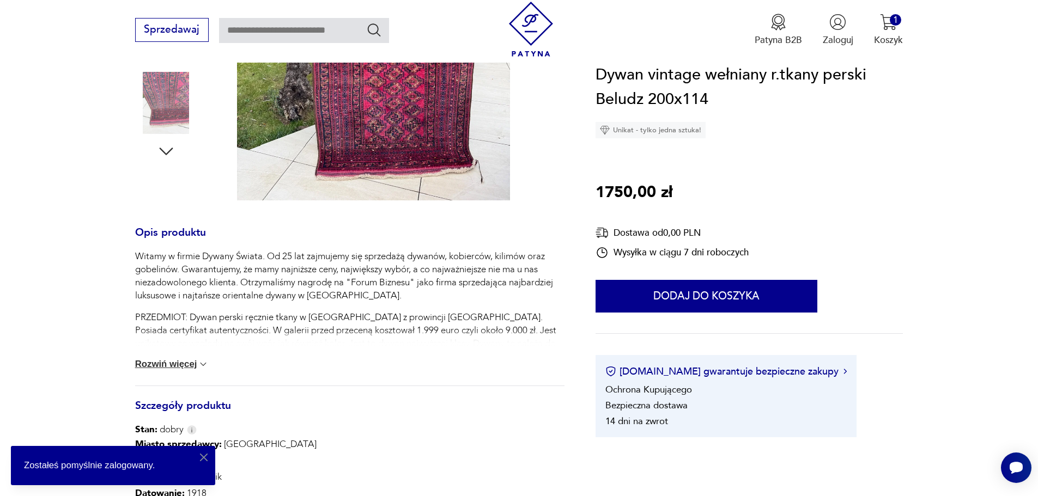
scroll to position [381, 0]
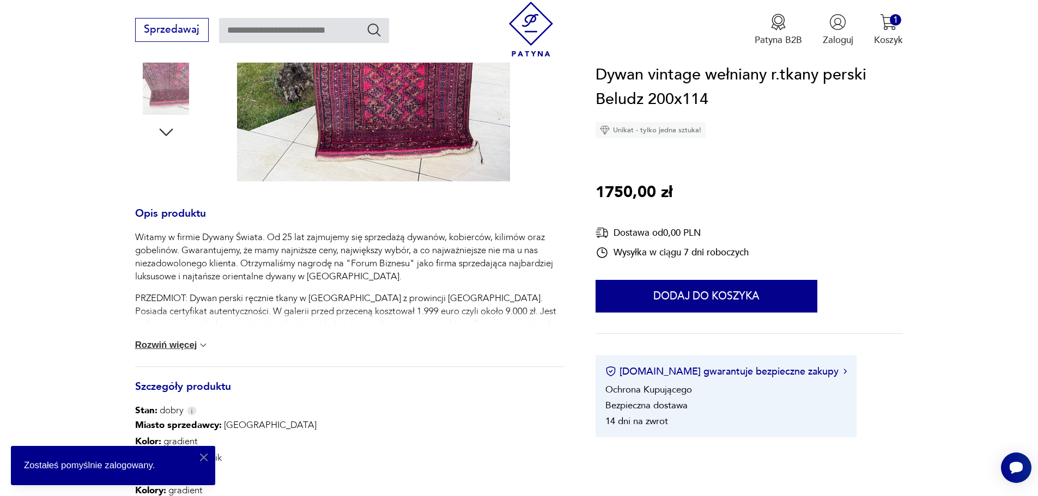
click at [203, 347] on img at bounding box center [203, 345] width 11 height 11
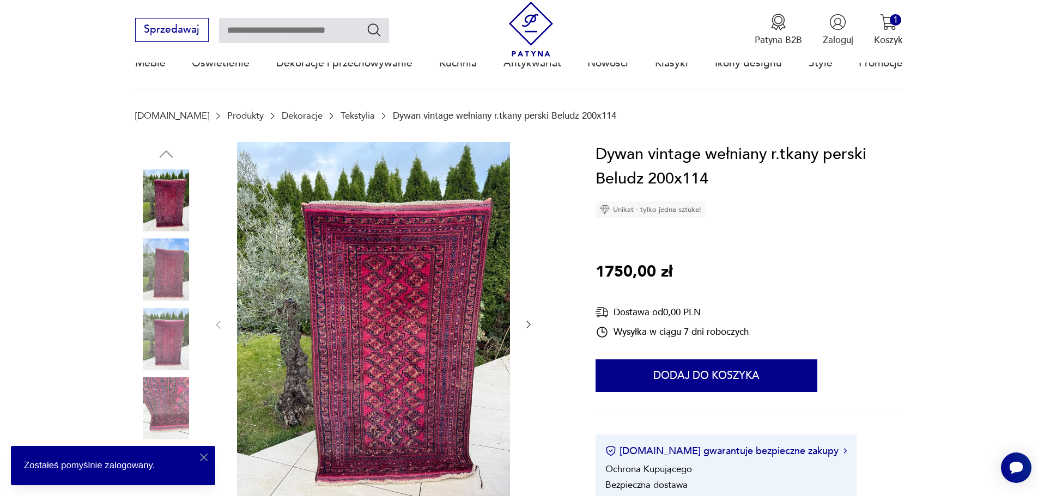
scroll to position [54, 0]
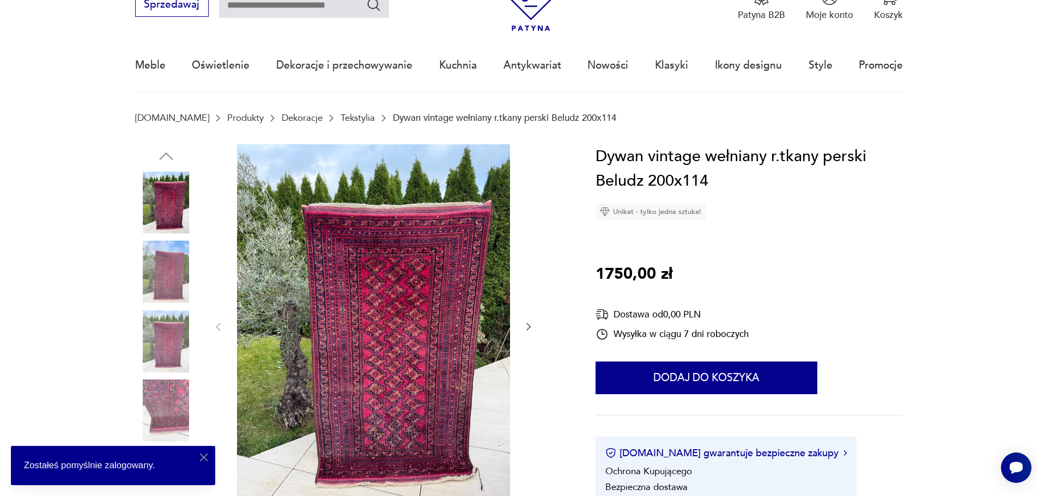
click at [530, 324] on icon "button" at bounding box center [528, 327] width 11 height 11
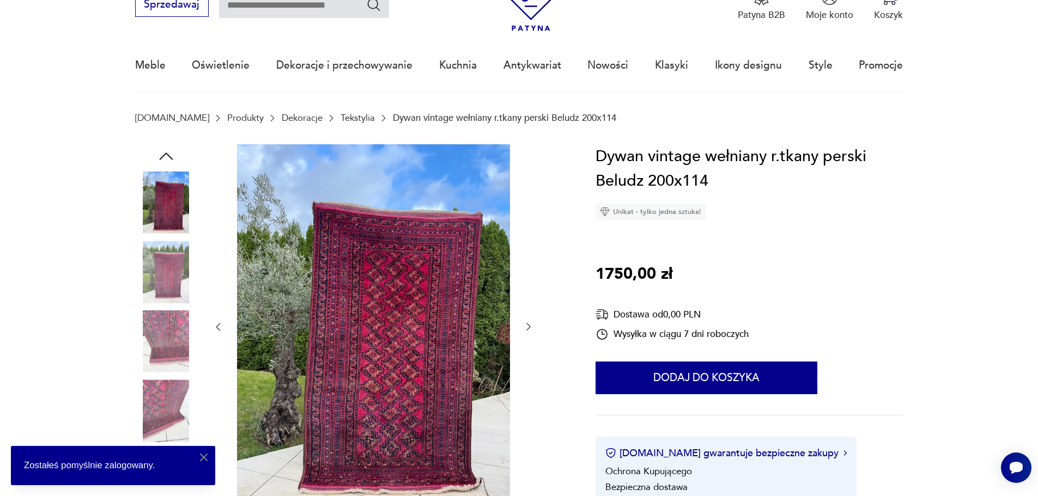
click at [530, 324] on icon "button" at bounding box center [528, 327] width 11 height 11
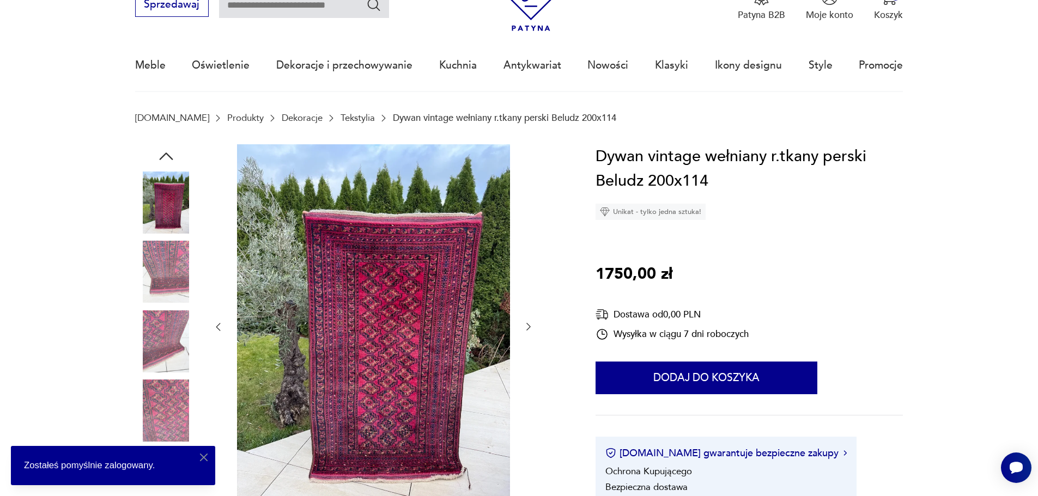
click at [530, 324] on icon "button" at bounding box center [528, 327] width 11 height 11
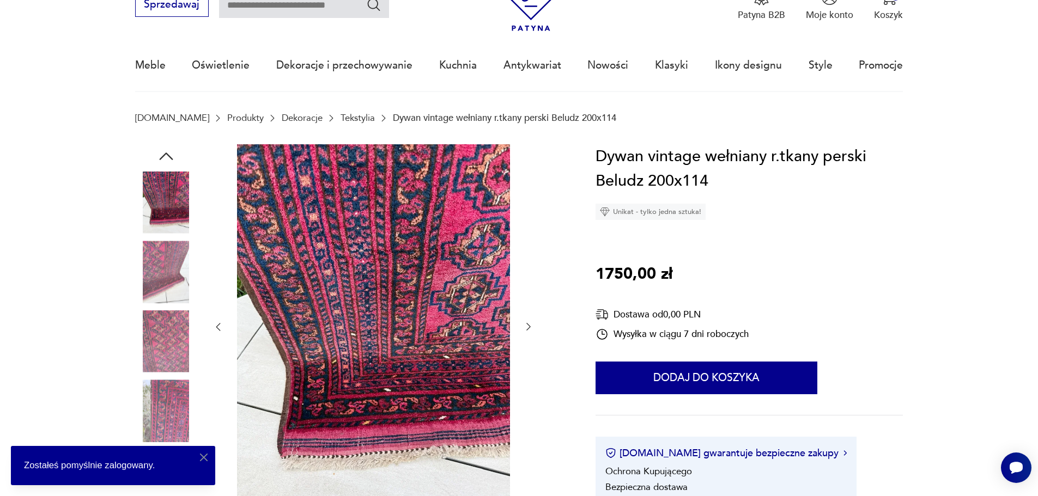
click at [530, 324] on icon "button" at bounding box center [528, 327] width 11 height 11
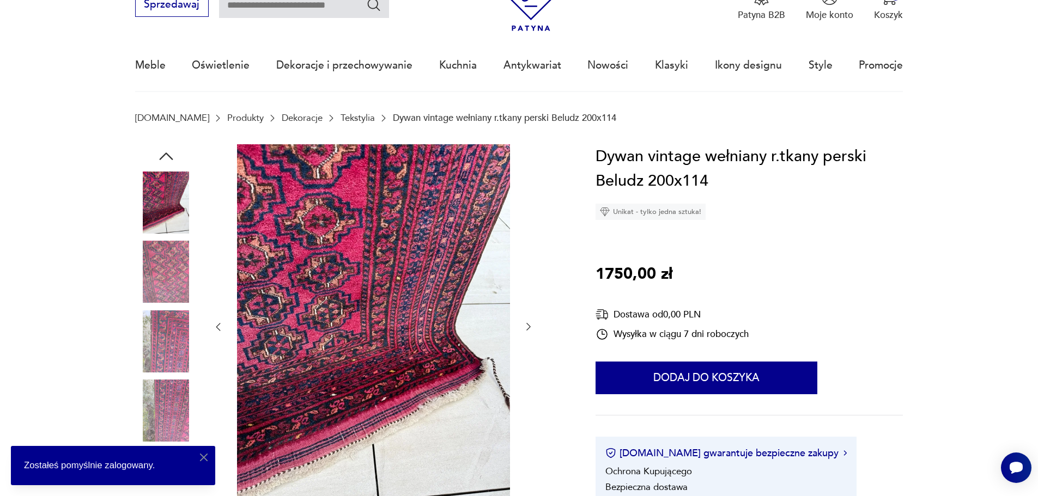
click at [530, 324] on icon "button" at bounding box center [528, 327] width 11 height 11
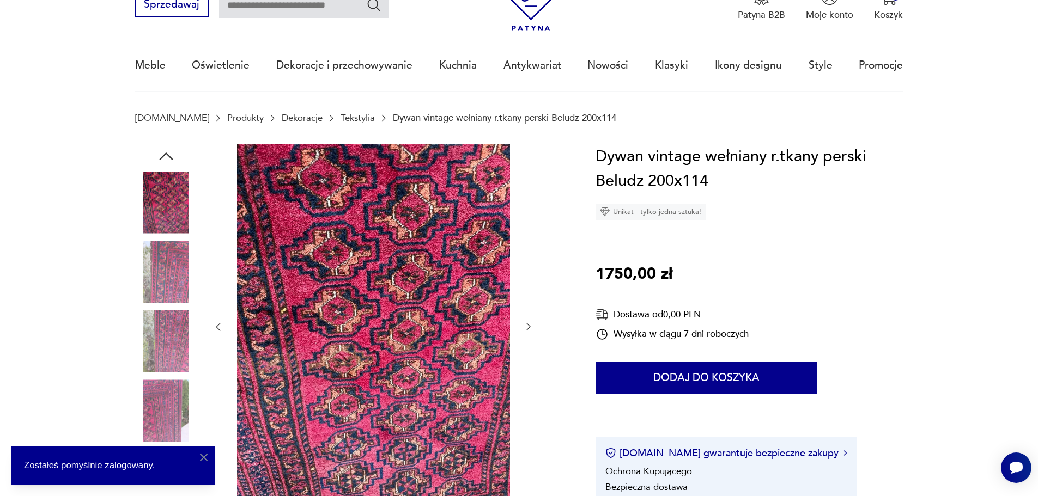
click at [530, 324] on icon "button" at bounding box center [528, 327] width 11 height 11
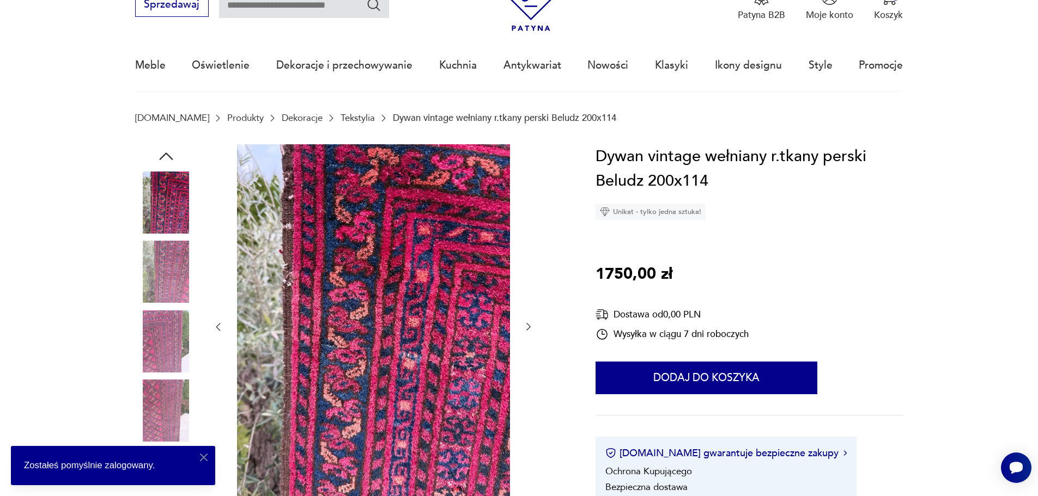
click at [530, 324] on icon "button" at bounding box center [528, 327] width 11 height 11
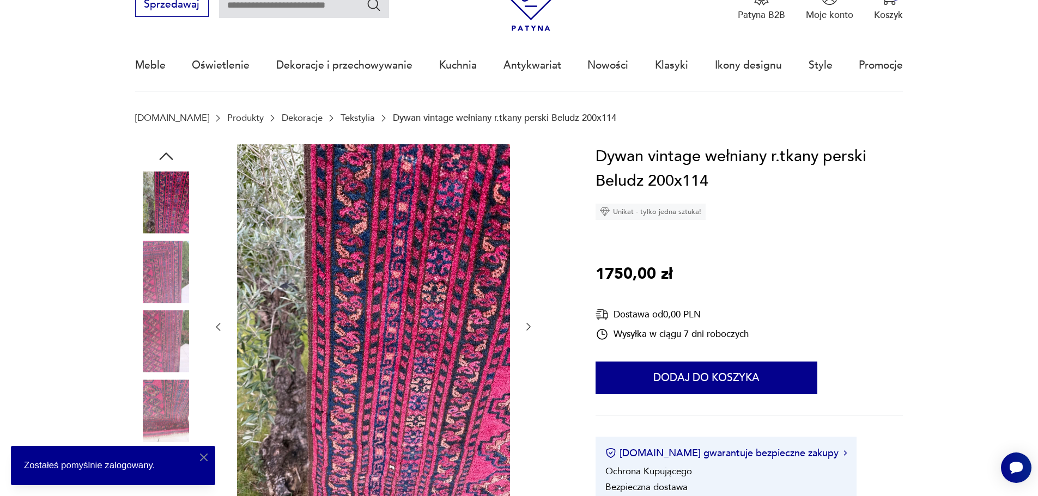
click at [530, 324] on icon "button" at bounding box center [528, 327] width 11 height 11
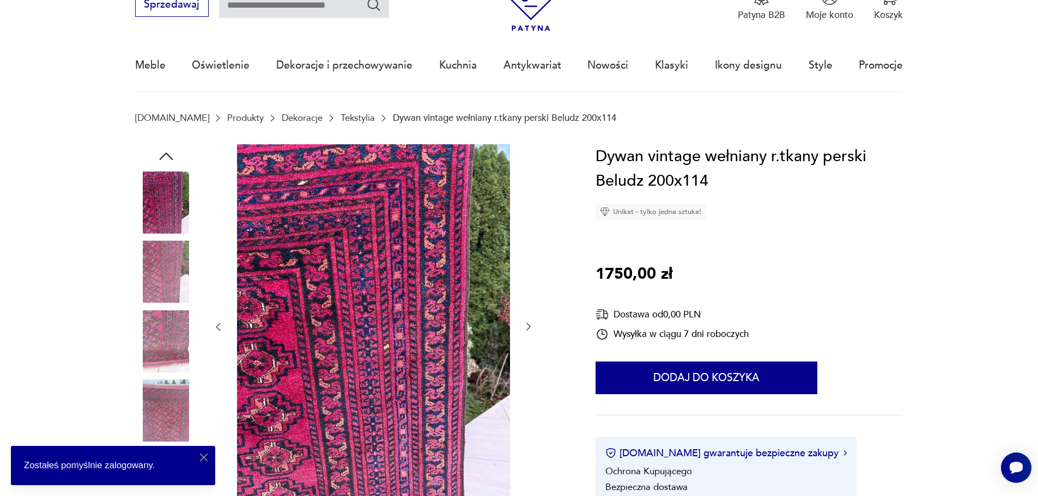
click at [530, 324] on icon "button" at bounding box center [528, 327] width 11 height 11
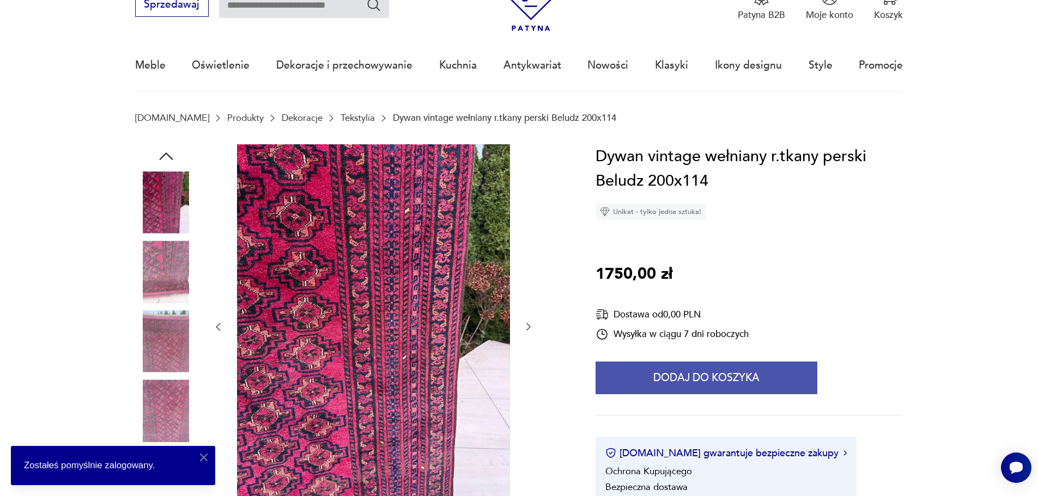
click at [739, 379] on button "Dodaj do koszyka" at bounding box center [707, 378] width 222 height 33
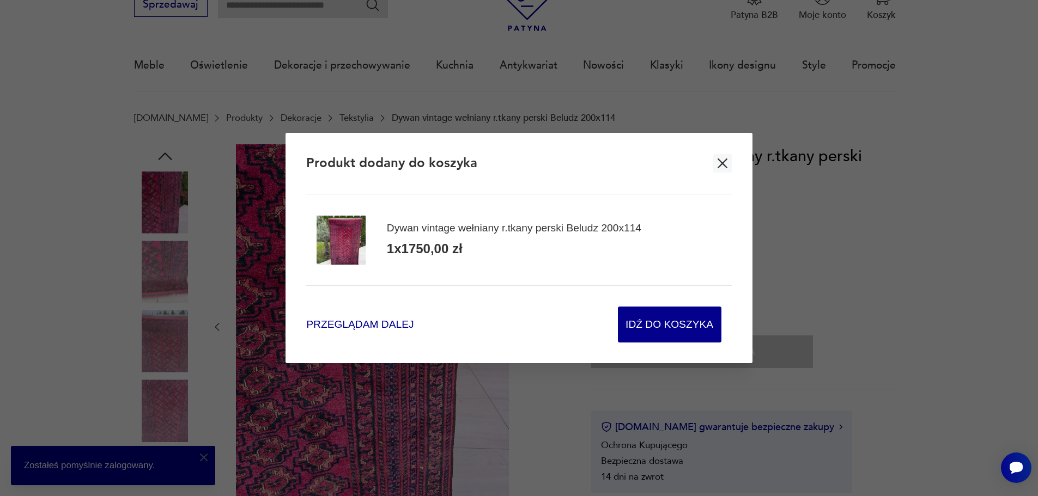
click at [369, 326] on span "Przeglądam dalej" at bounding box center [359, 325] width 107 height 15
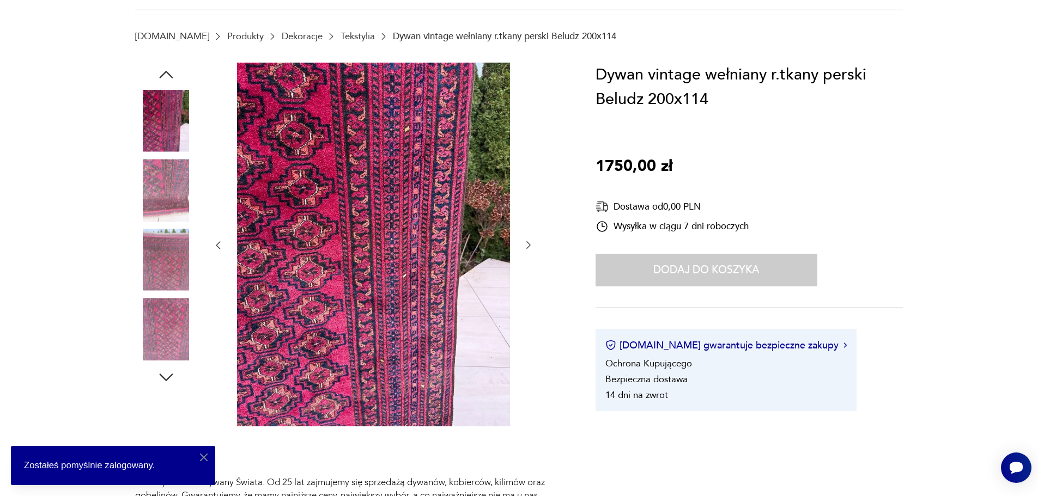
scroll to position [0, 0]
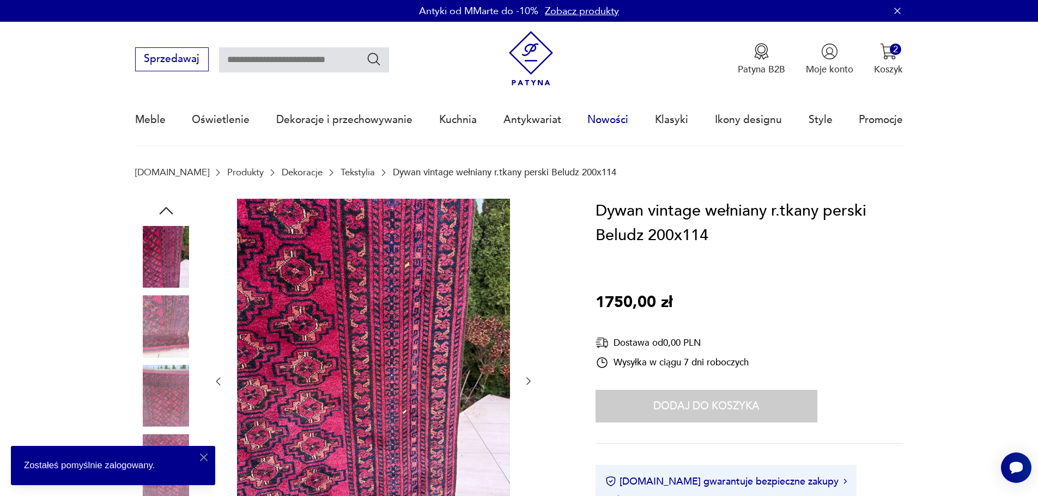
click at [614, 120] on link "Nowości" at bounding box center [607, 120] width 41 height 50
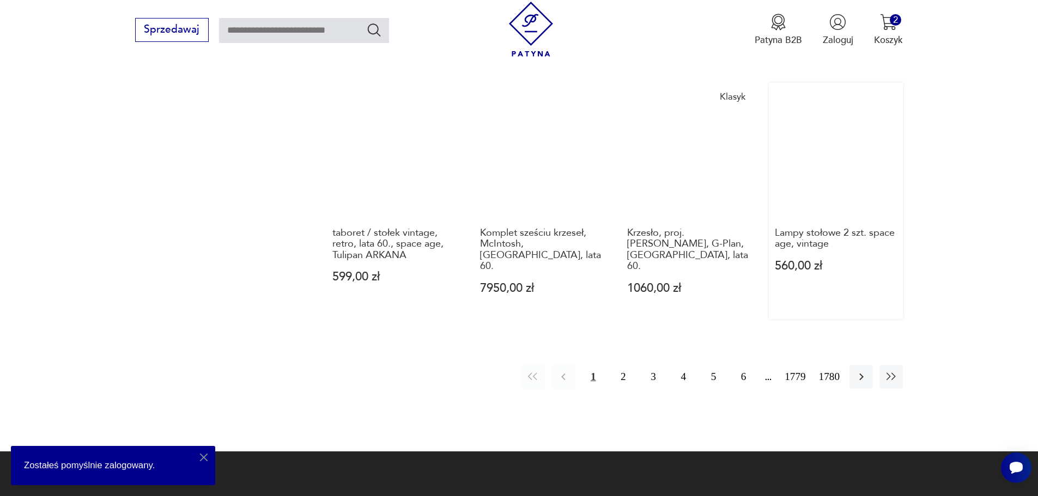
scroll to position [1275, 0]
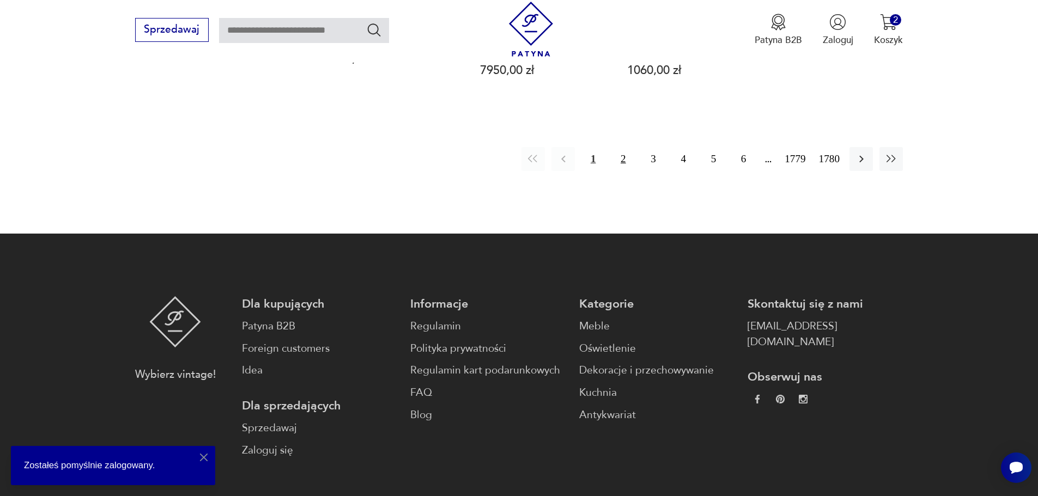
click at [623, 147] on button "2" at bounding box center [622, 158] width 23 height 23
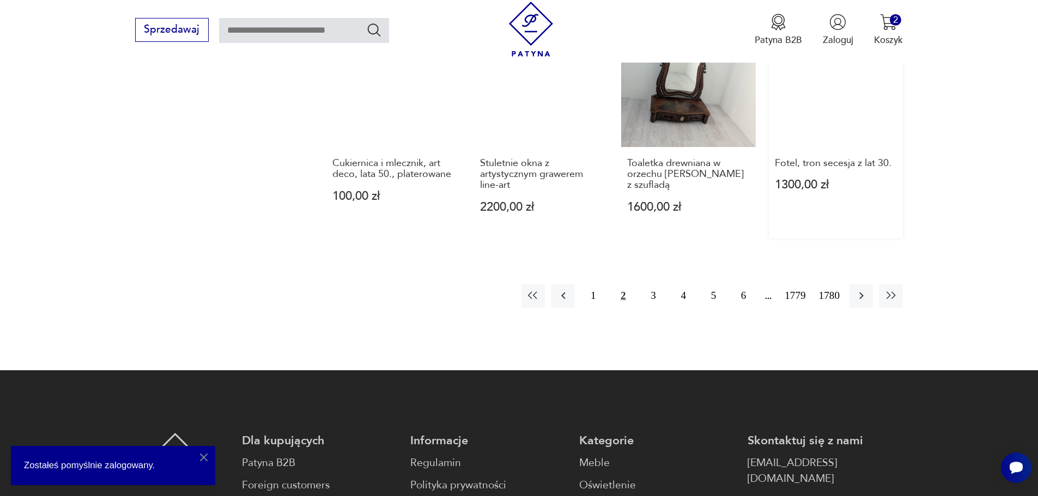
scroll to position [1275, 0]
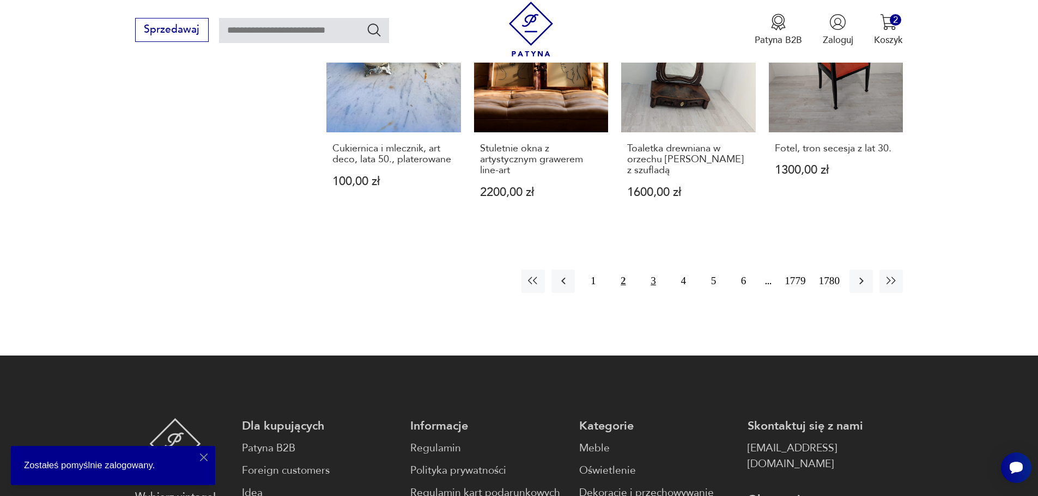
click at [652, 271] on button "3" at bounding box center [652, 281] width 23 height 23
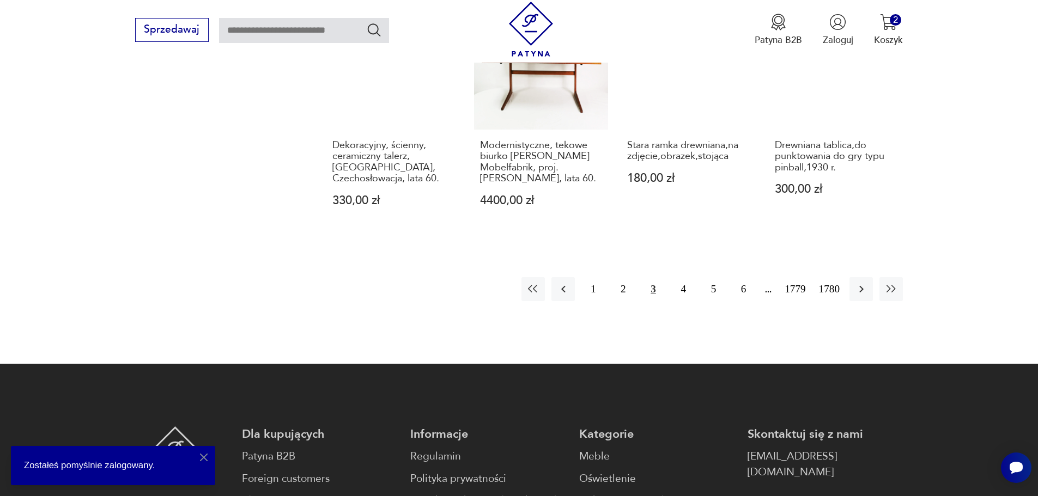
scroll to position [1329, 0]
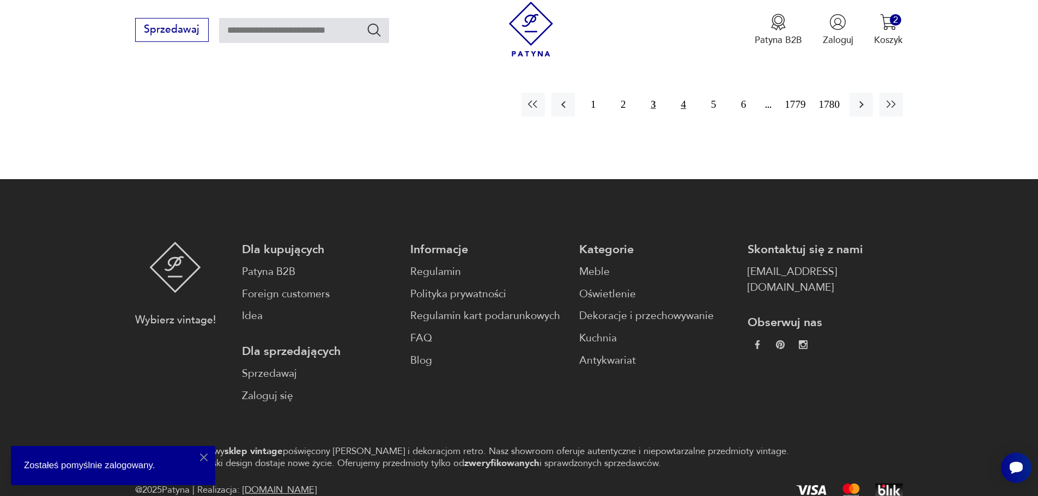
click at [682, 104] on button "4" at bounding box center [683, 104] width 23 height 23
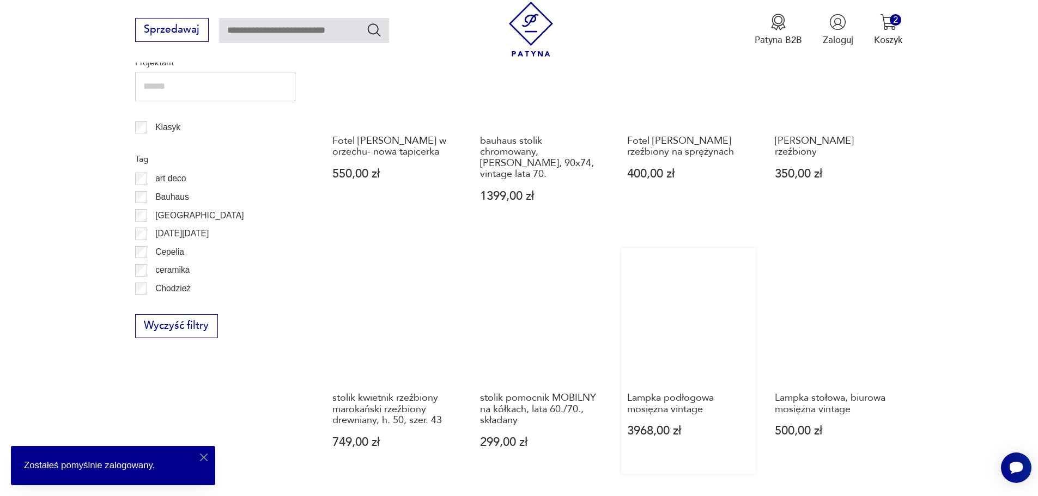
scroll to position [675, 0]
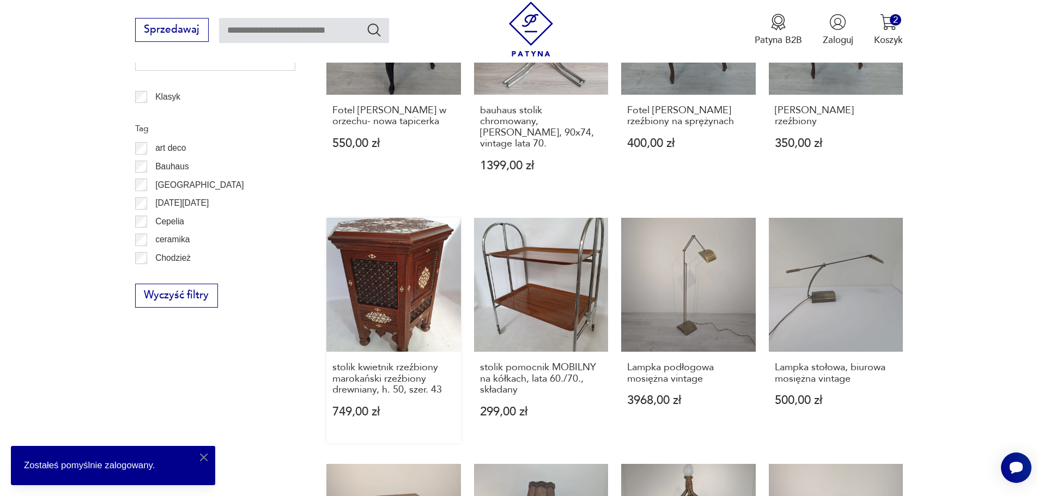
click at [398, 269] on link "stolik kwietnik rzeźbiony marokański rzeźbiony drewniany, h. 50, szer. 43 749,0…" at bounding box center [393, 331] width 135 height 226
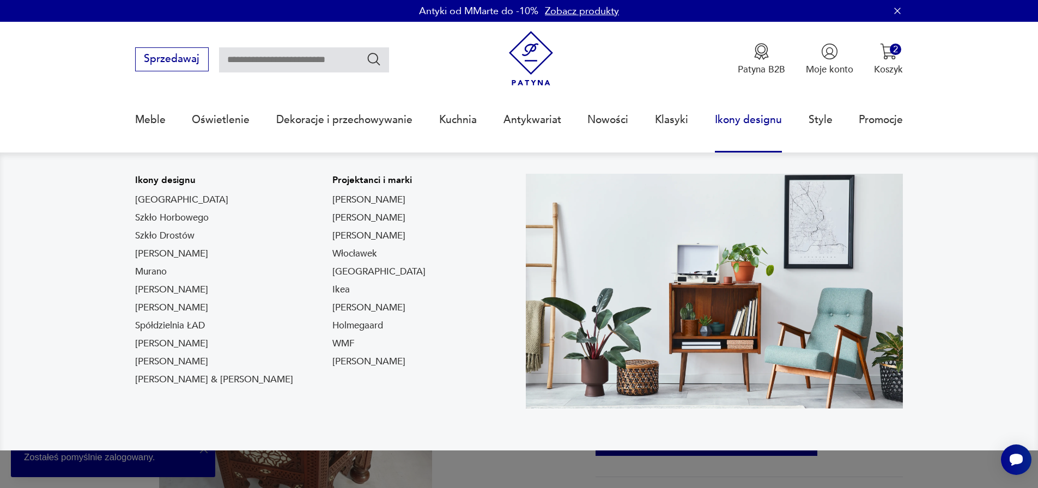
click at [749, 114] on link "Ikony designu" at bounding box center [748, 120] width 67 height 50
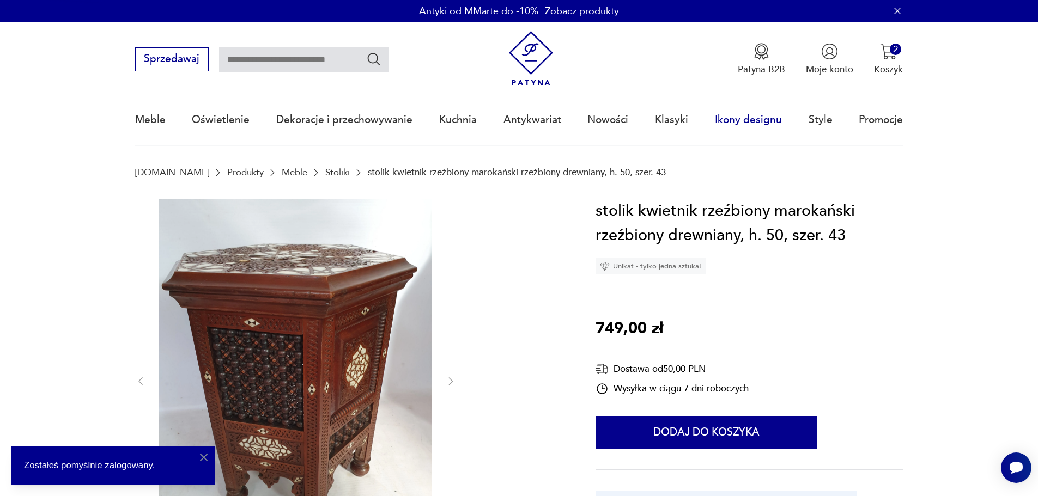
click at [749, 120] on link "Ikony designu" at bounding box center [748, 120] width 67 height 50
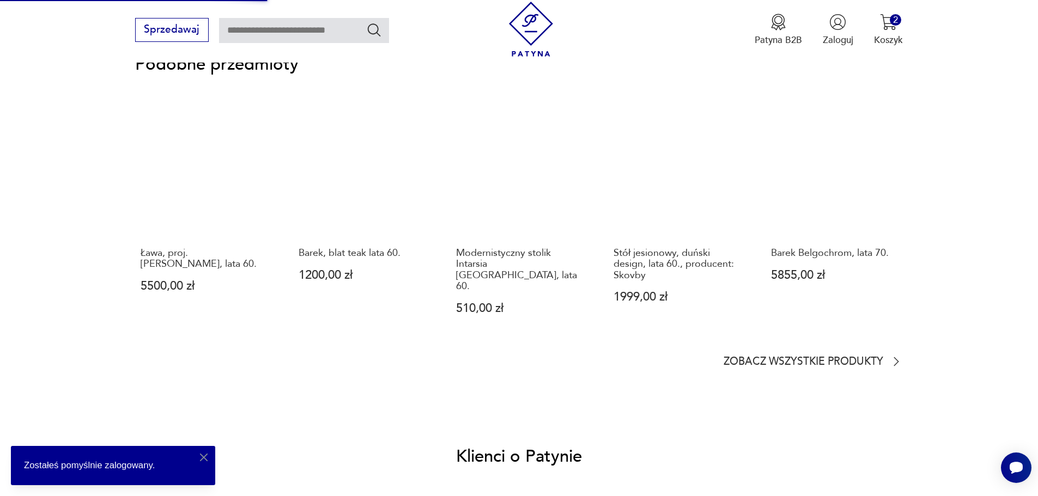
scroll to position [926, 0]
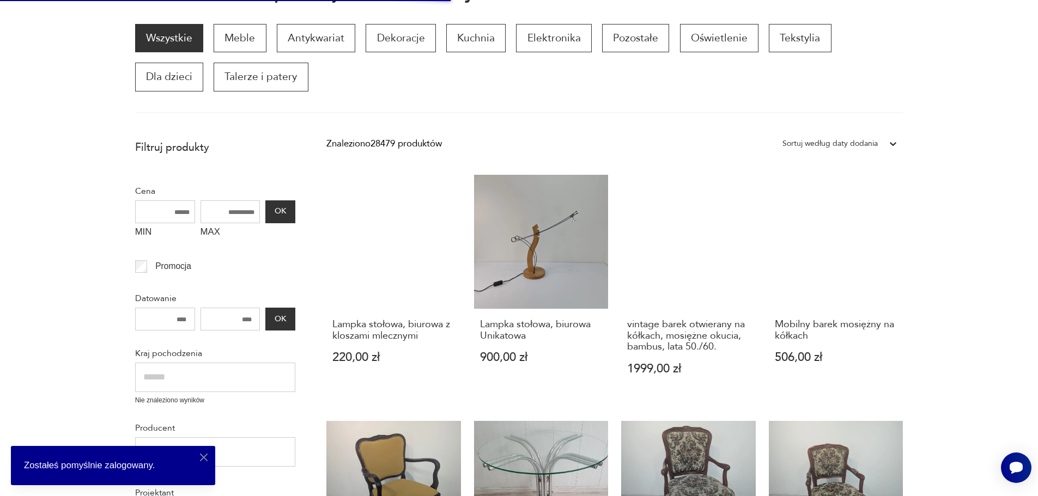
scroll to position [21, 0]
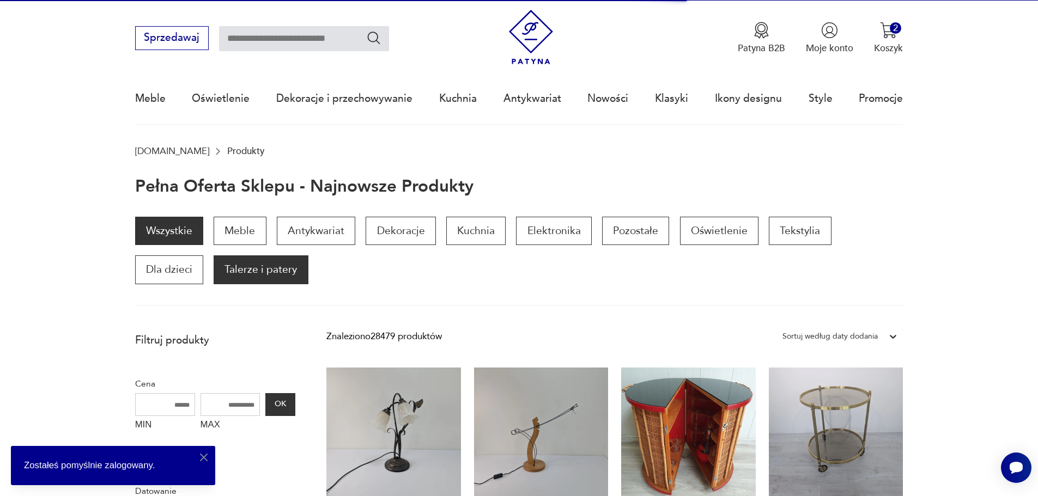
click at [214, 269] on p "Talerze i patery" at bounding box center [261, 270] width 94 height 28
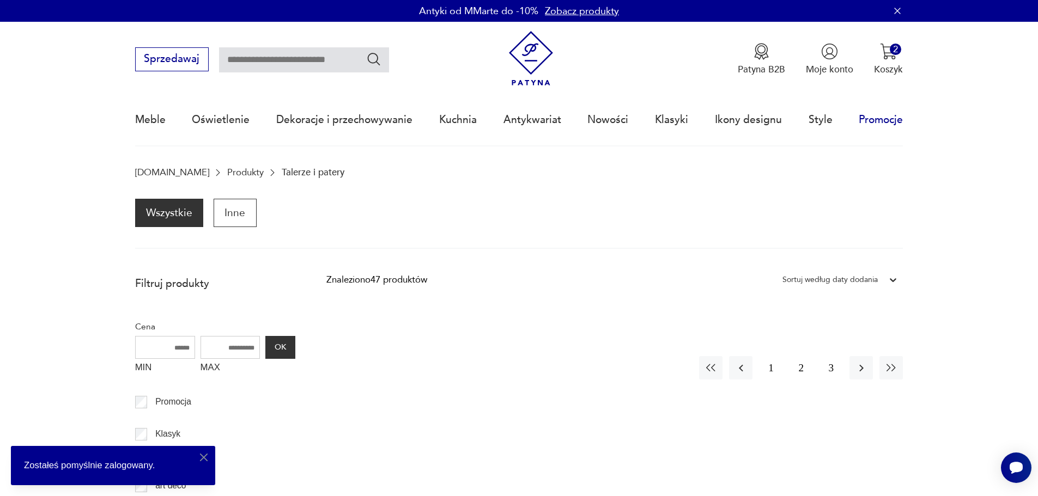
click at [878, 119] on link "Promocje" at bounding box center [881, 120] width 44 height 50
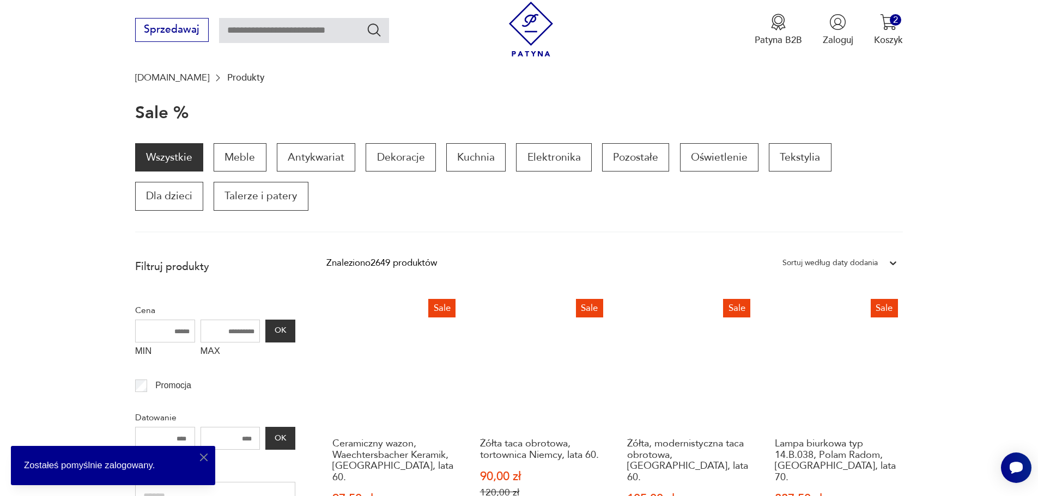
scroll to position [76, 0]
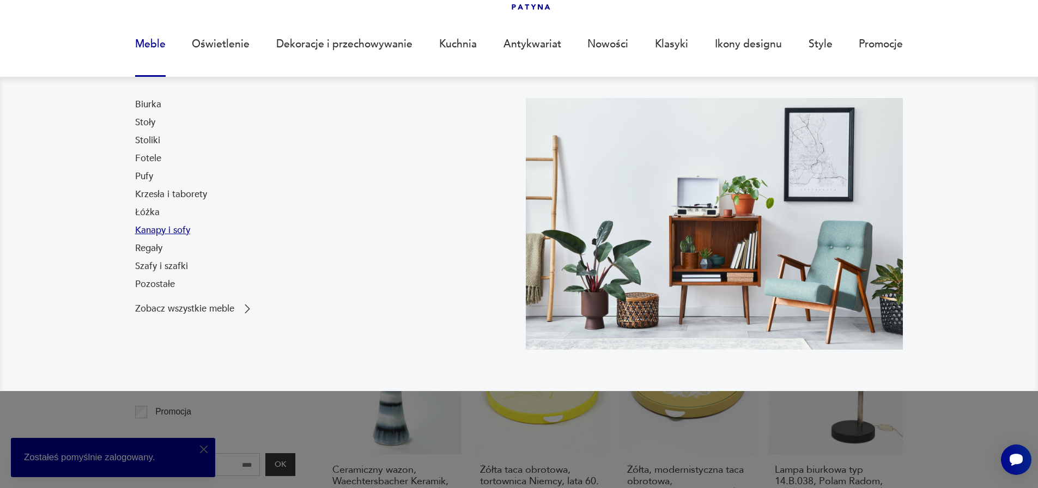
click at [146, 232] on link "Kanapy i sofy" at bounding box center [162, 230] width 55 height 13
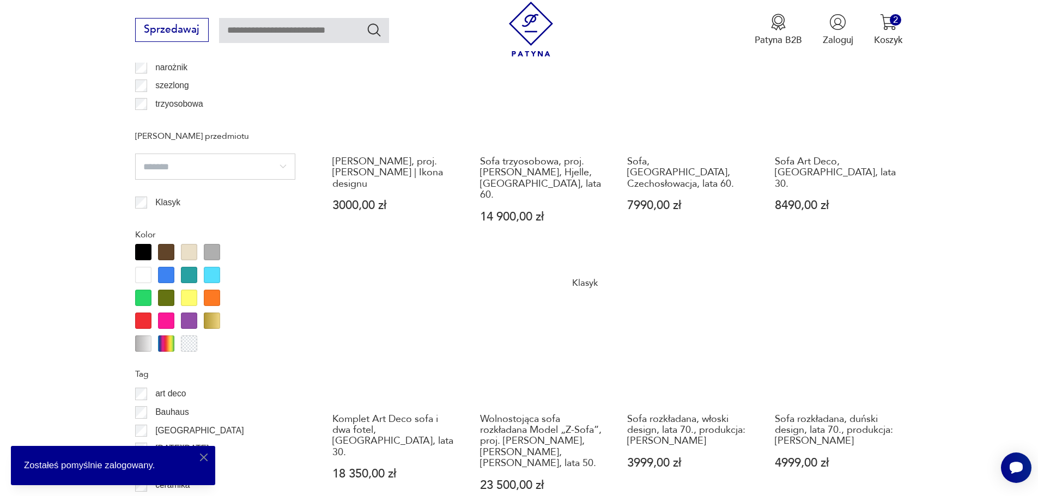
scroll to position [1235, 0]
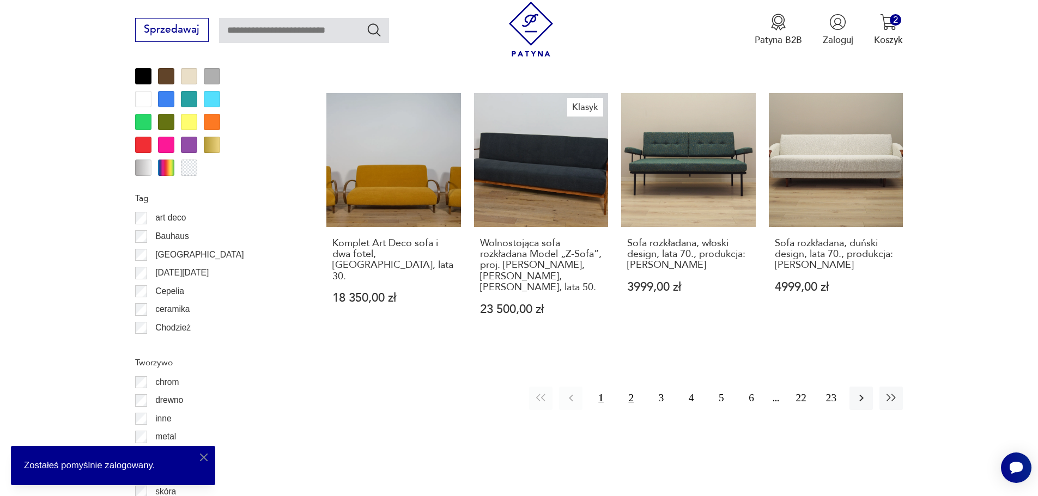
click at [629, 387] on button "2" at bounding box center [631, 398] width 23 height 23
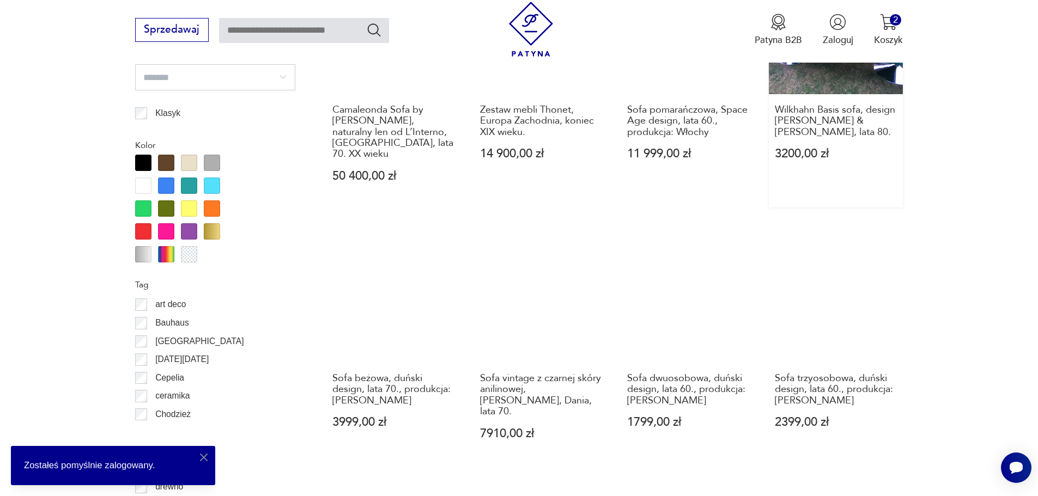
scroll to position [1180, 0]
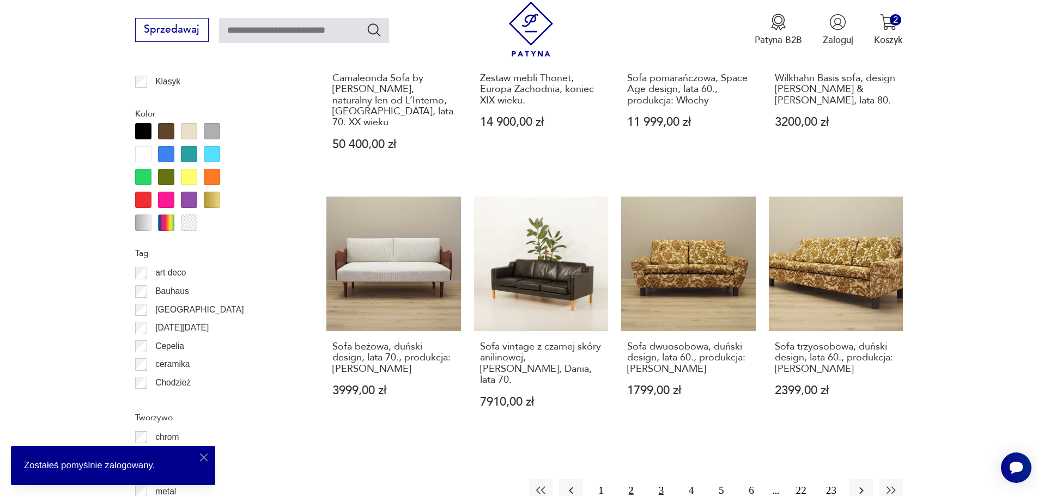
click at [660, 480] on button "3" at bounding box center [661, 491] width 23 height 23
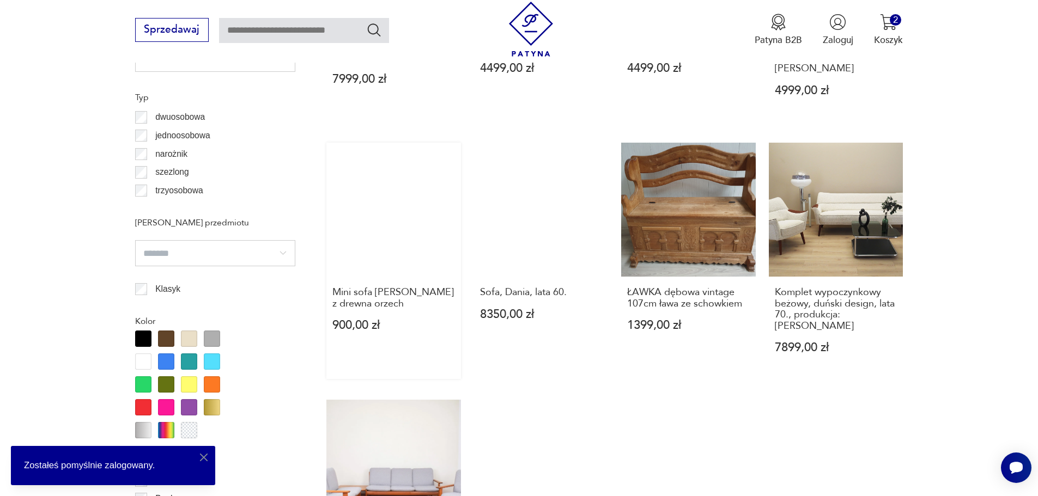
scroll to position [1126, 0]
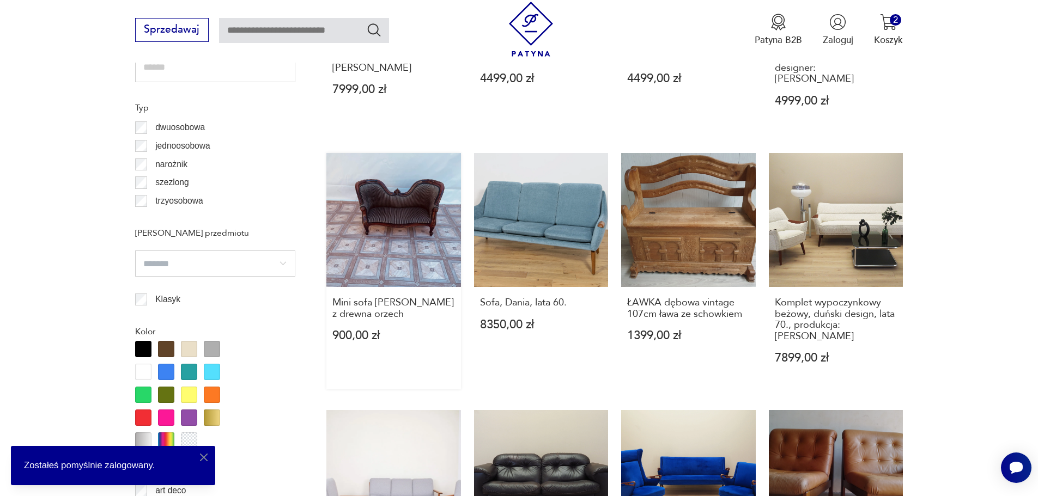
click at [404, 215] on link "Mini sofa ludwikowska z drewna orzech 900,00 zł" at bounding box center [393, 271] width 135 height 237
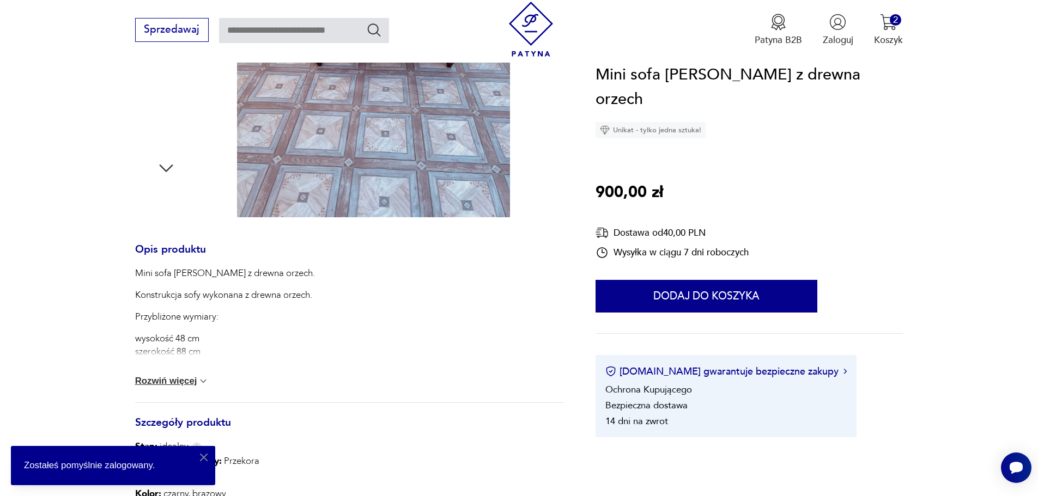
scroll to position [381, 0]
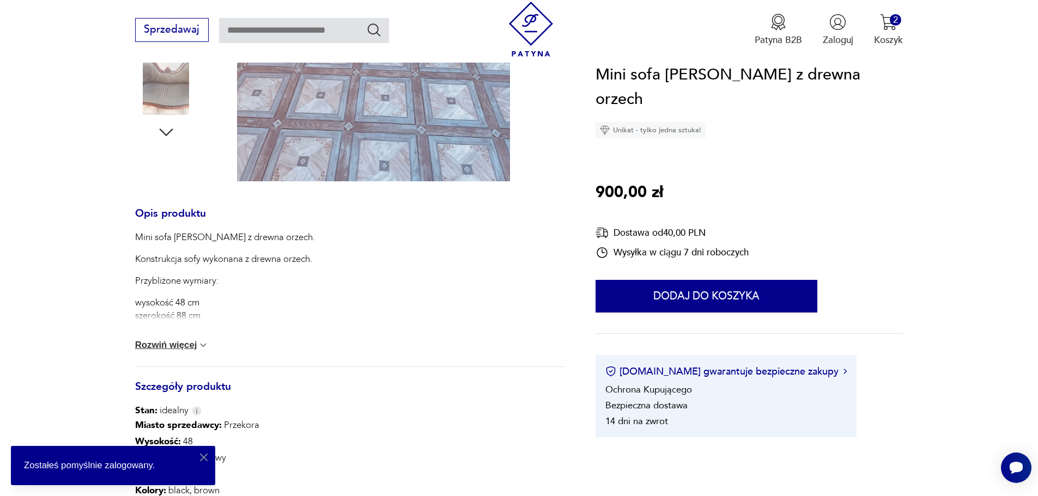
click at [198, 344] on img at bounding box center [203, 345] width 11 height 11
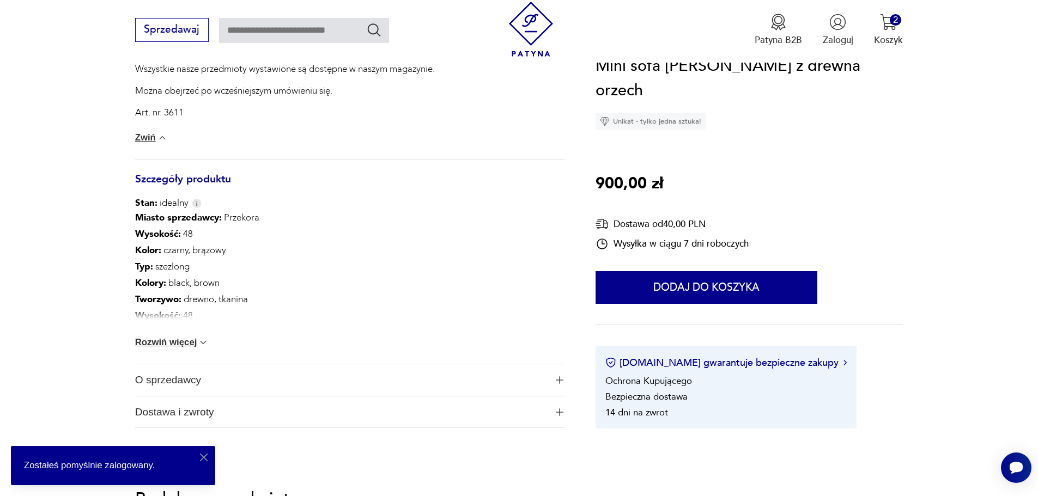
scroll to position [763, 0]
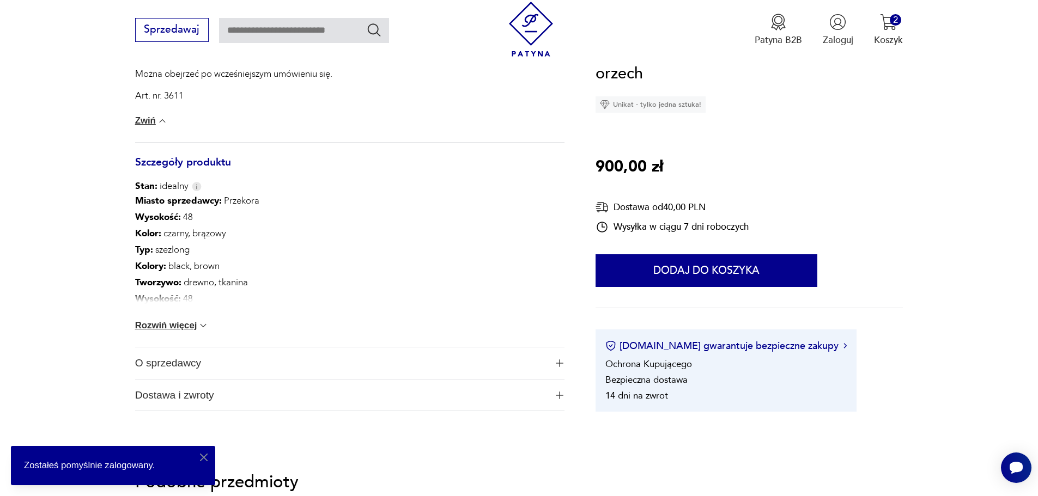
click at [197, 325] on button "Rozwiń więcej" at bounding box center [172, 325] width 74 height 11
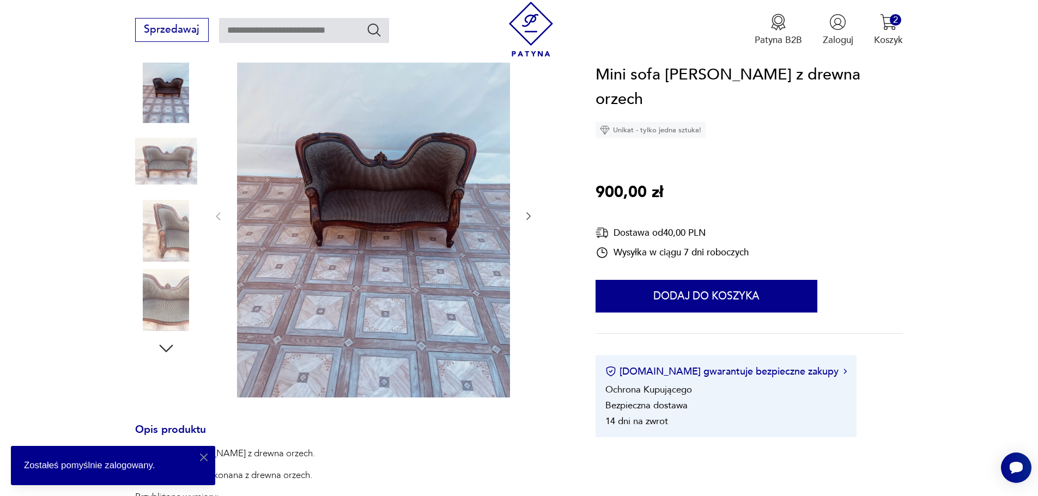
scroll to position [163, 0]
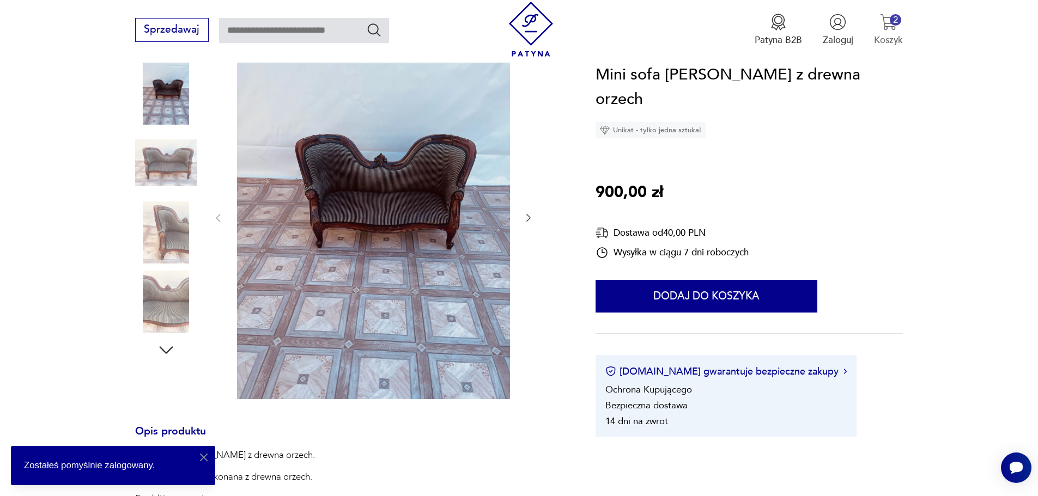
click at [885, 23] on img "button" at bounding box center [888, 22] width 17 height 17
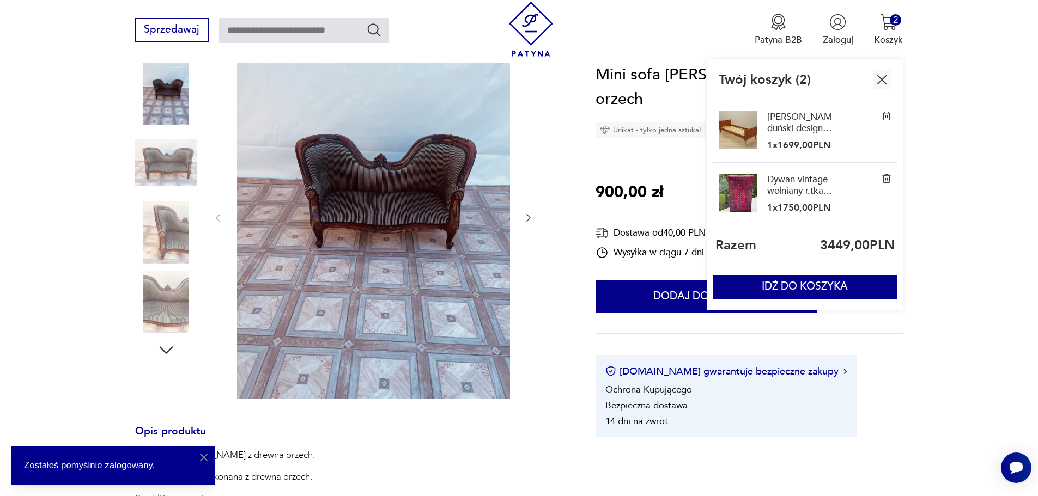
click at [781, 136] on div "[PERSON_NAME], duński design, lata 70., produkcja: [PERSON_NAME] 1 x 1699,00 PLN" at bounding box center [799, 131] width 65 height 41
click at [786, 130] on link "[PERSON_NAME], duński design, lata 70., produkcja: [PERSON_NAME]" at bounding box center [799, 122] width 65 height 23
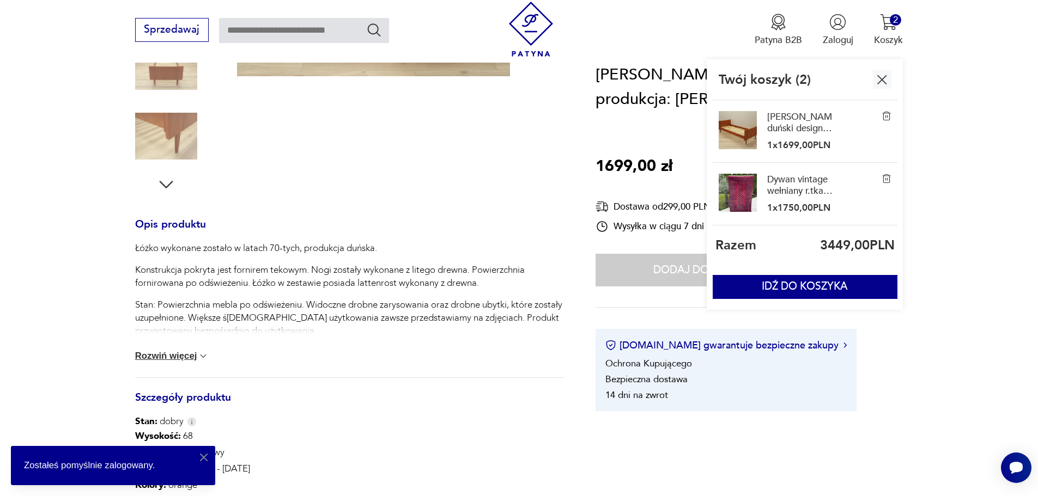
scroll to position [381, 0]
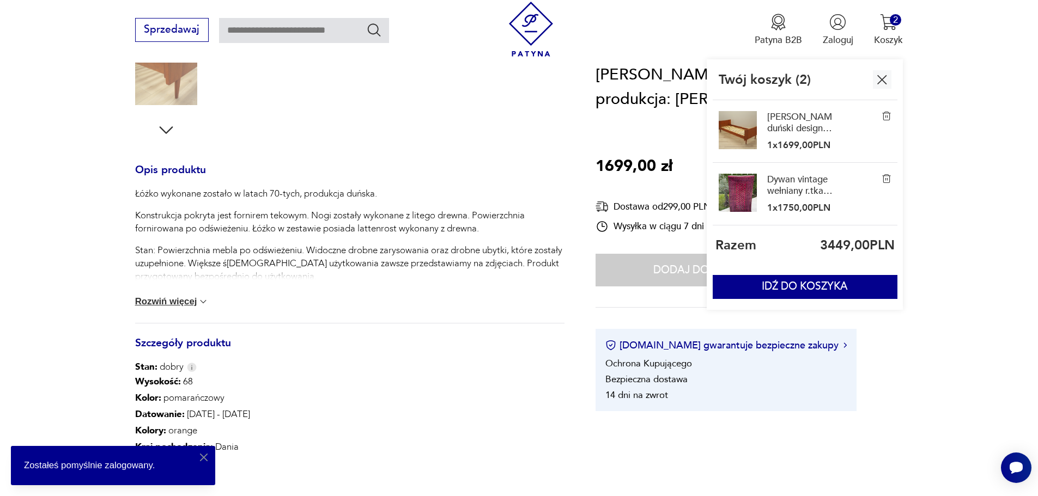
click at [198, 300] on img at bounding box center [203, 301] width 11 height 11
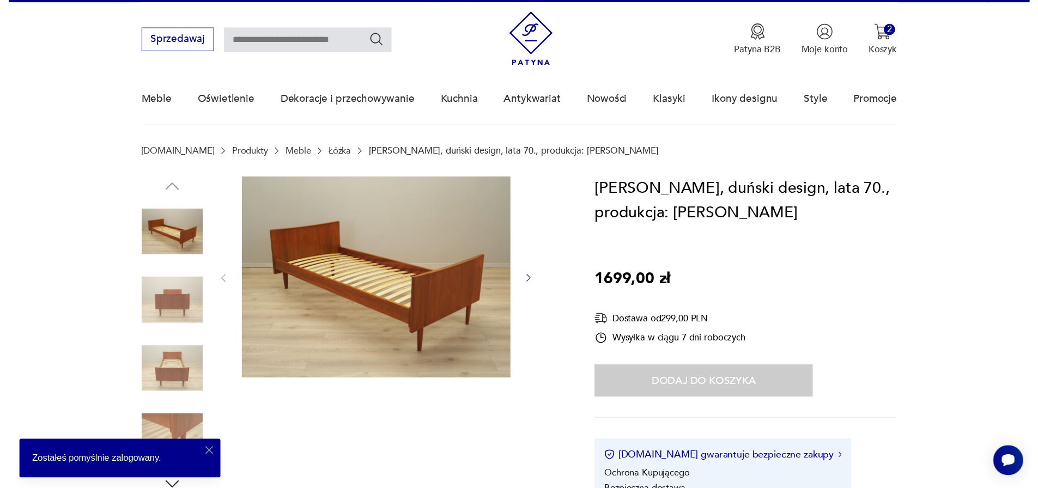
scroll to position [0, 0]
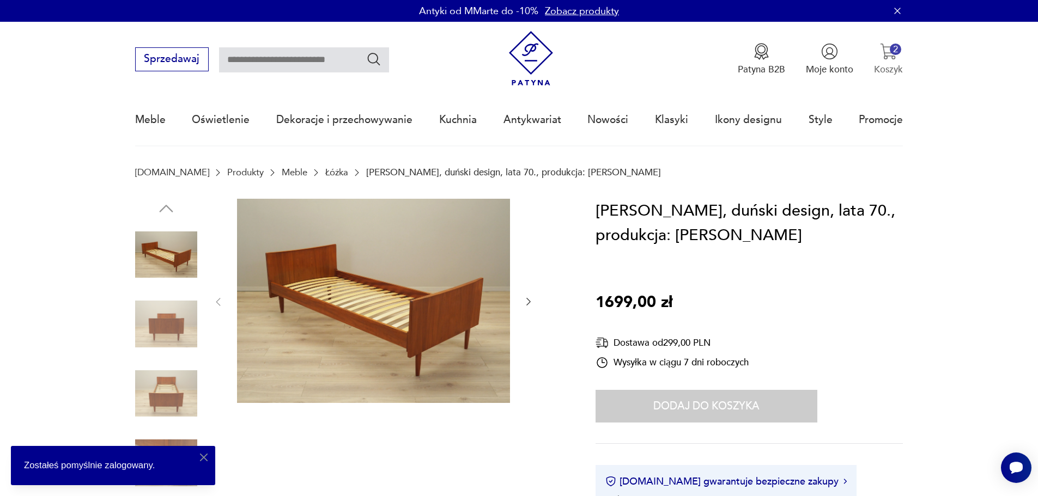
click at [891, 48] on div "2" at bounding box center [895, 49] width 11 height 11
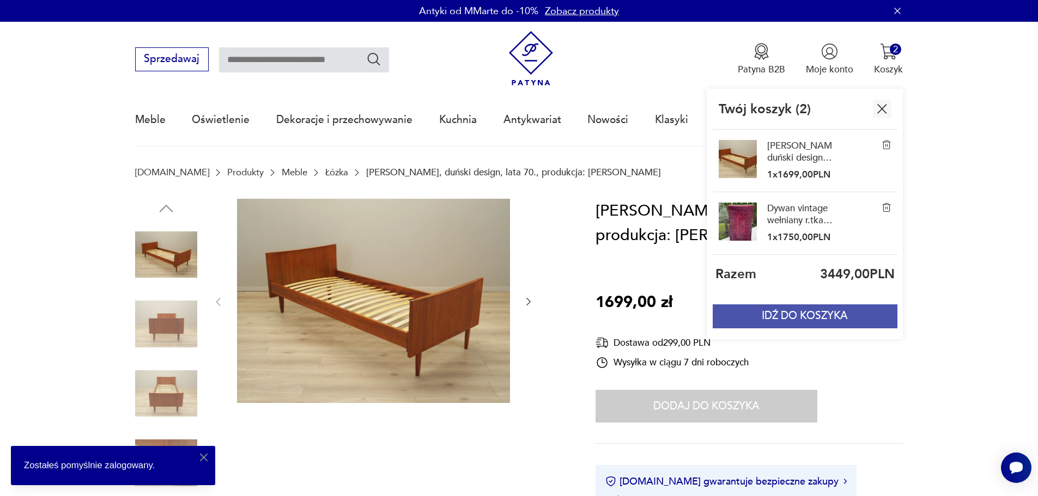
click at [785, 320] on button "IDŹ DO KOSZYKA" at bounding box center [805, 317] width 184 height 24
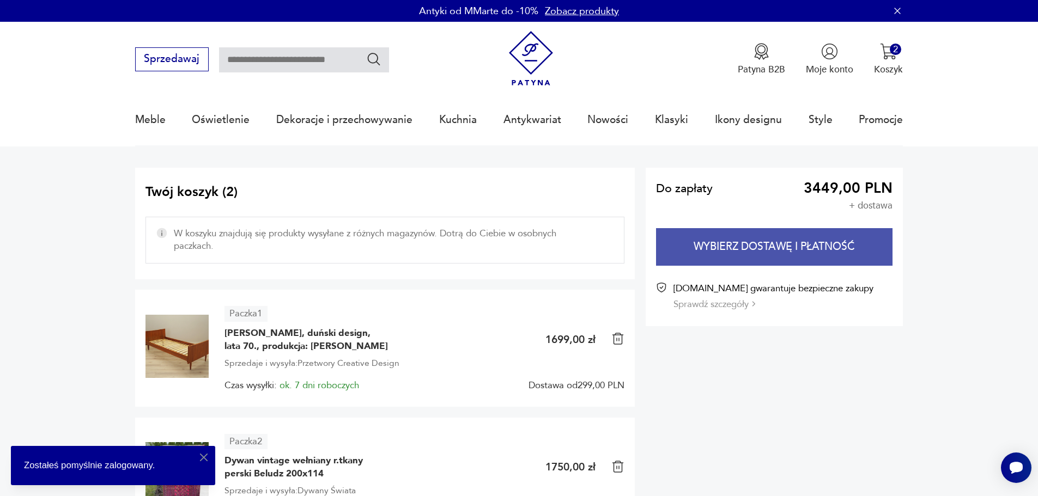
click at [789, 244] on button "Wybierz dostawę i płatność" at bounding box center [774, 247] width 237 height 38
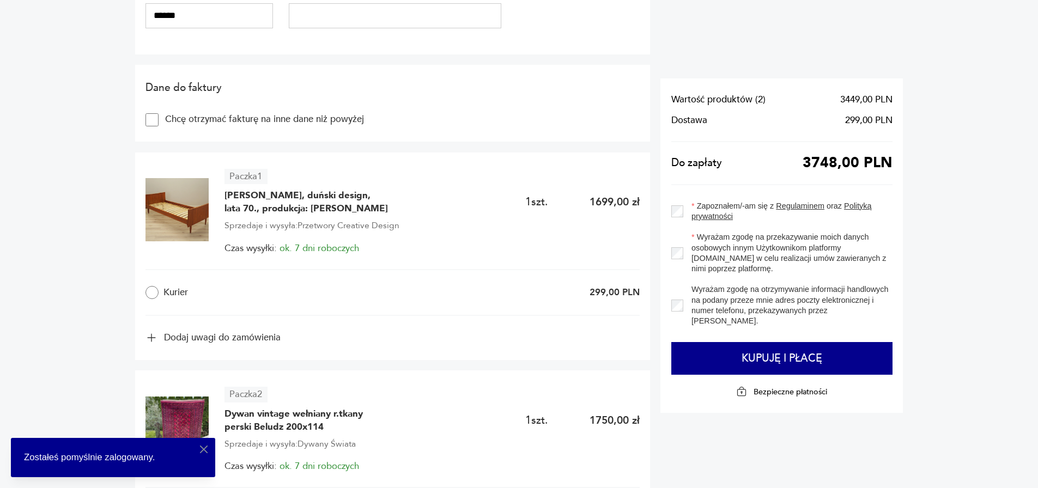
scroll to position [490, 0]
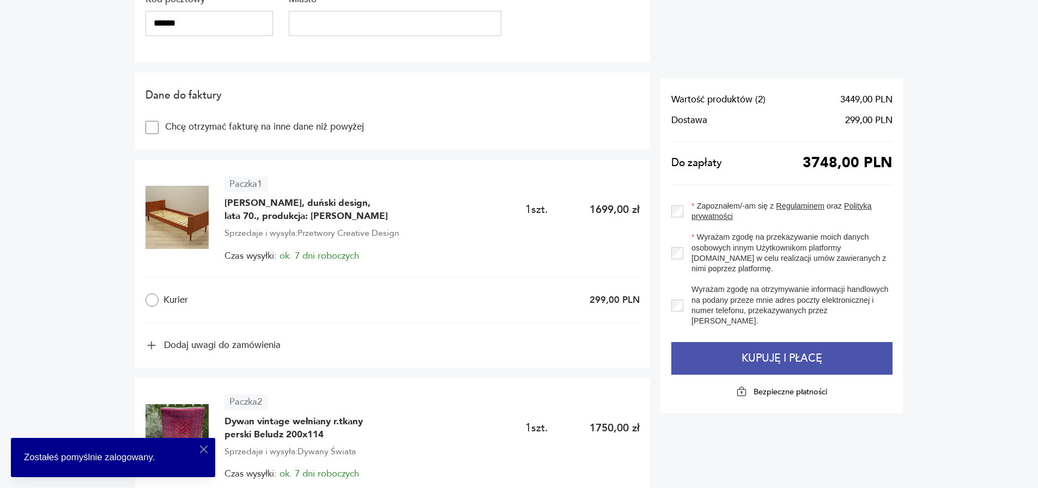
click at [782, 356] on button "Kupuję i płacę" at bounding box center [782, 358] width 222 height 33
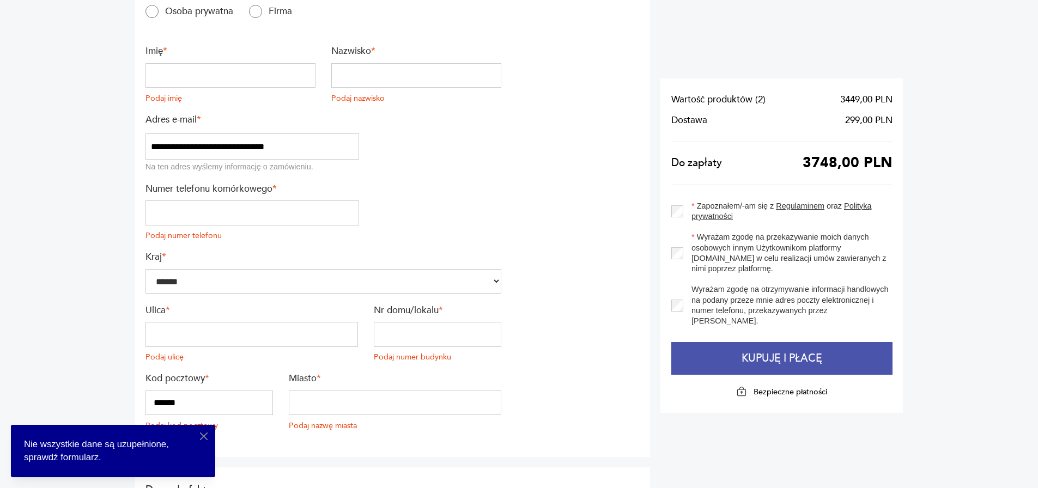
scroll to position [157, 0]
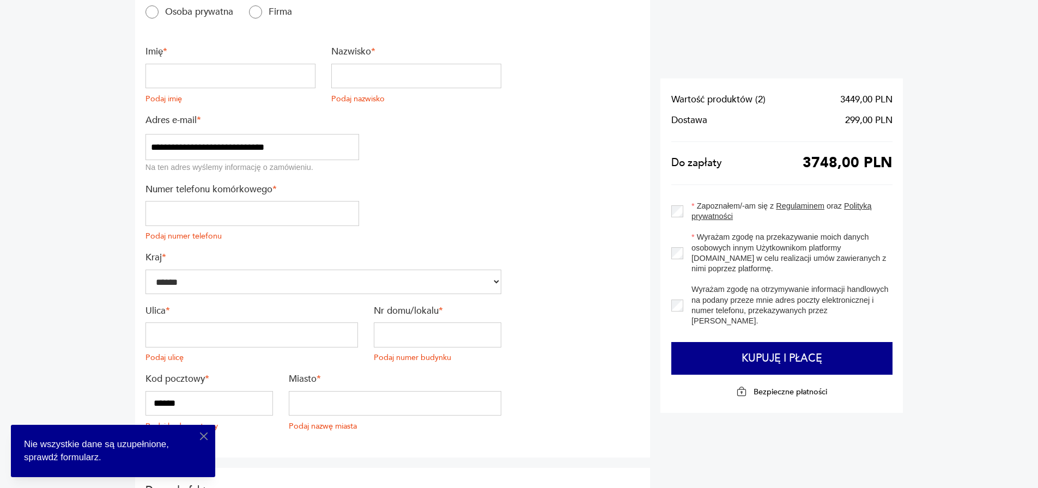
click at [250, 78] on input "text" at bounding box center [231, 76] width 170 height 25
type input "**********"
type input "******"
type input "*********"
type input "**********"
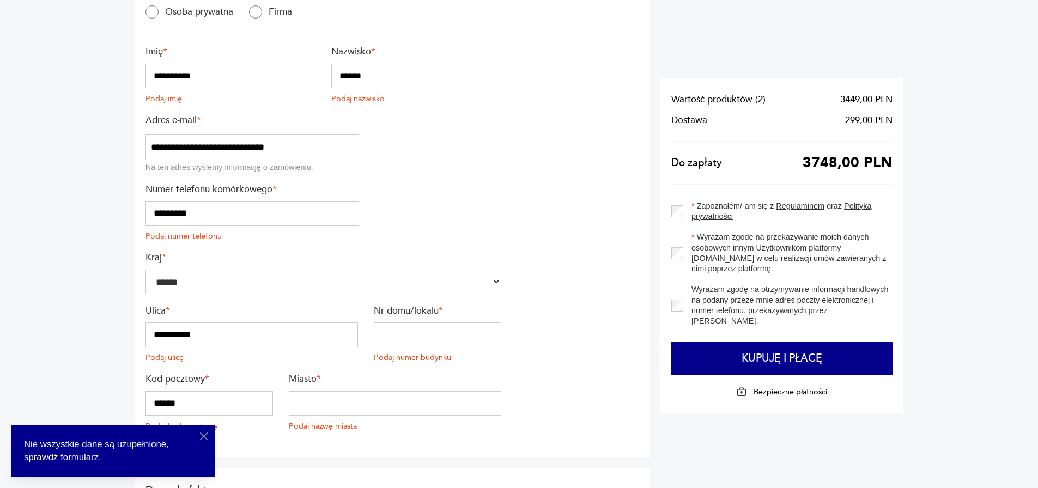
type input "****"
type input "******"
click at [429, 78] on input "******" at bounding box center [416, 76] width 170 height 25
type input "*"
type input "*********"
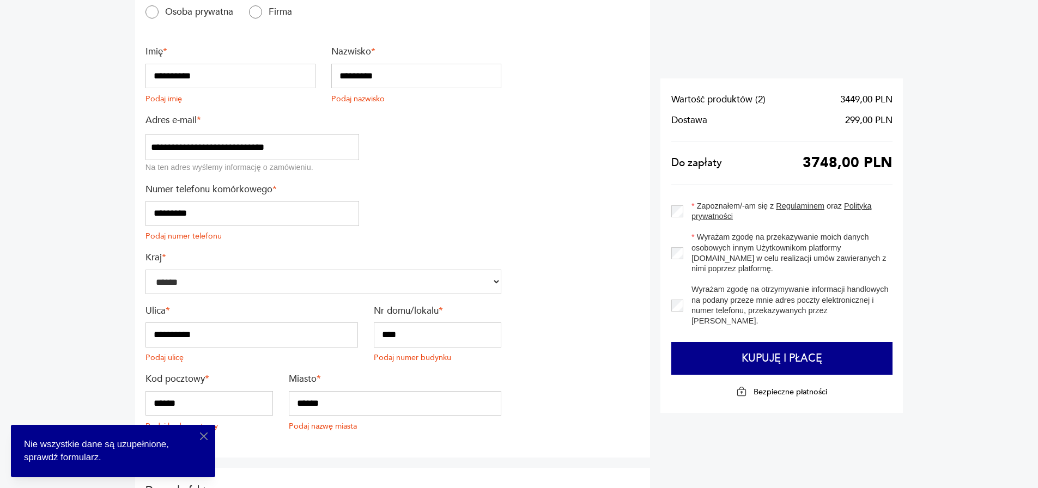
click at [261, 221] on input "*********" at bounding box center [253, 213] width 214 height 25
click at [230, 340] on input "**********" at bounding box center [252, 335] width 213 height 25
type input "*"
type input "*********"
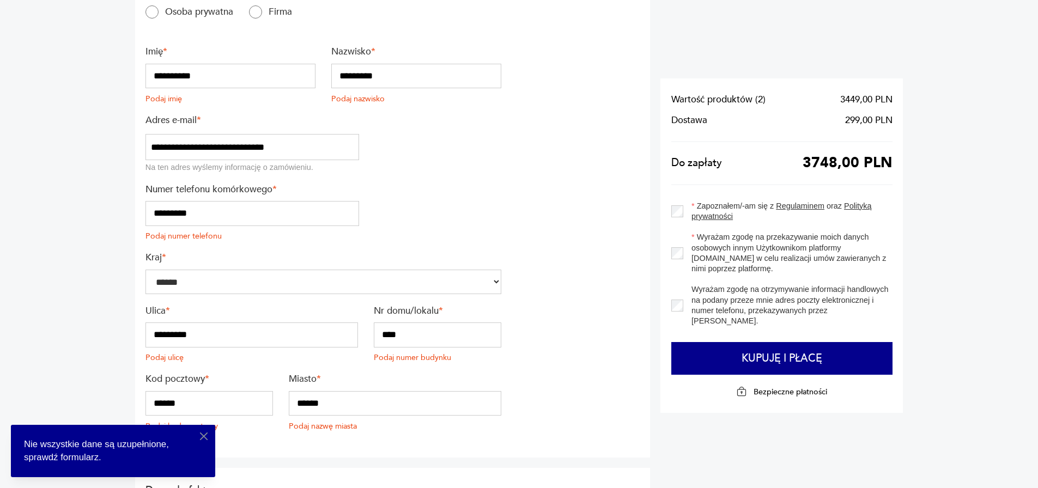
click at [154, 407] on input "******" at bounding box center [210, 403] width 128 height 25
type input "******"
click at [424, 344] on input "****" at bounding box center [438, 335] width 128 height 25
type input "*"
type input "****"
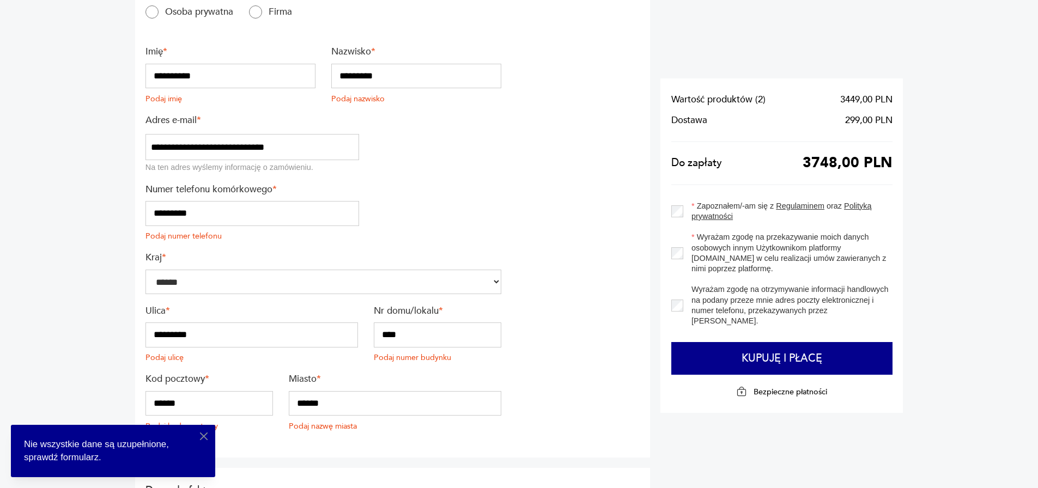
click at [322, 404] on input "******" at bounding box center [395, 403] width 213 height 25
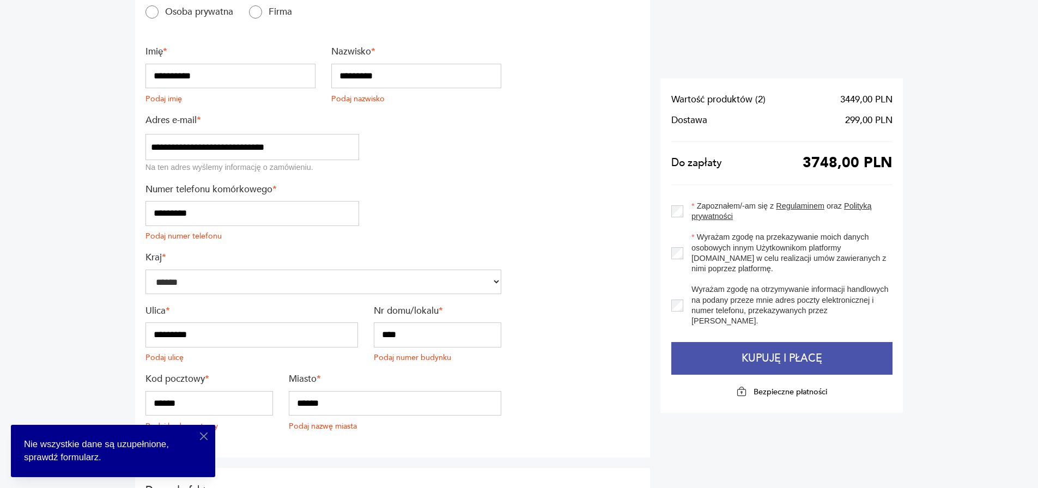
type input "******"
click at [820, 361] on button "Kupuję i płacę" at bounding box center [782, 358] width 222 height 33
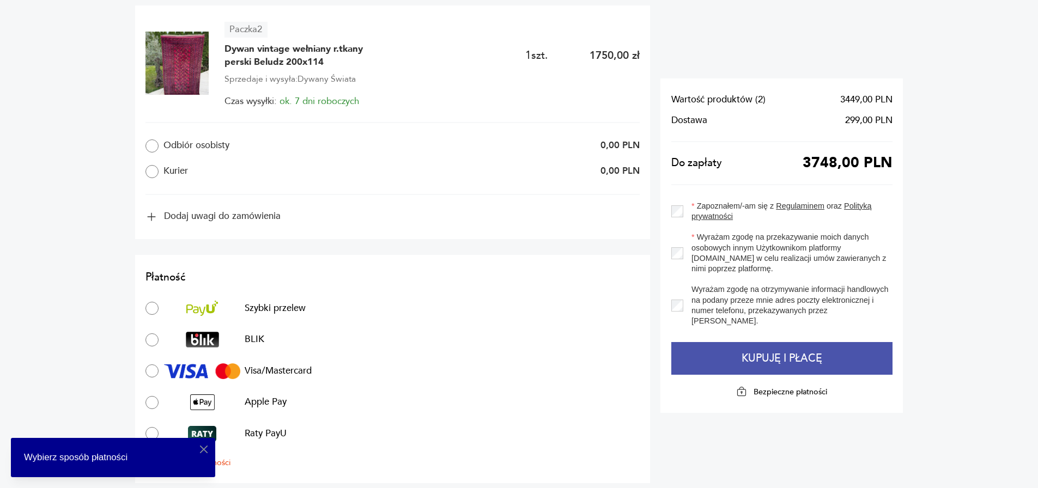
scroll to position [926, 0]
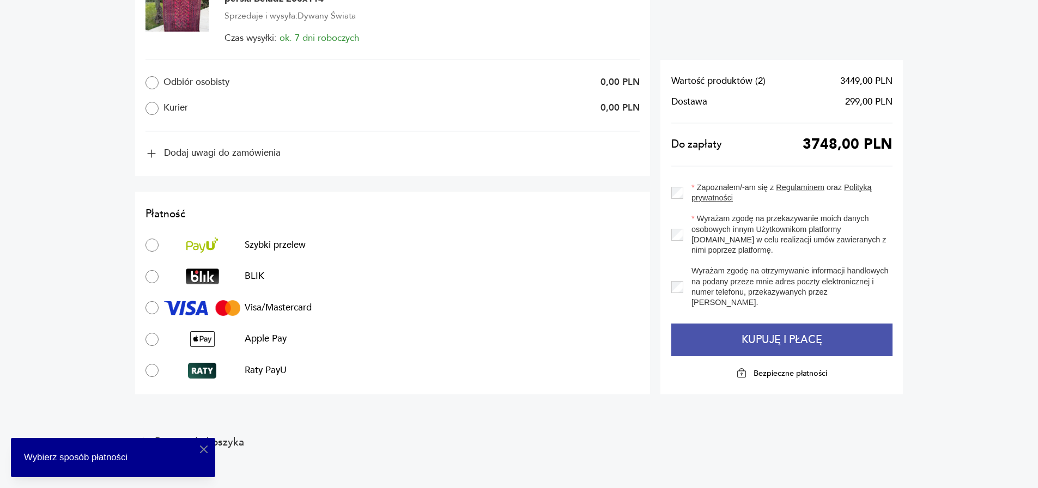
click at [798, 338] on button "Kupuję i płacę" at bounding box center [782, 340] width 222 height 33
